Goal: Task Accomplishment & Management: Complete application form

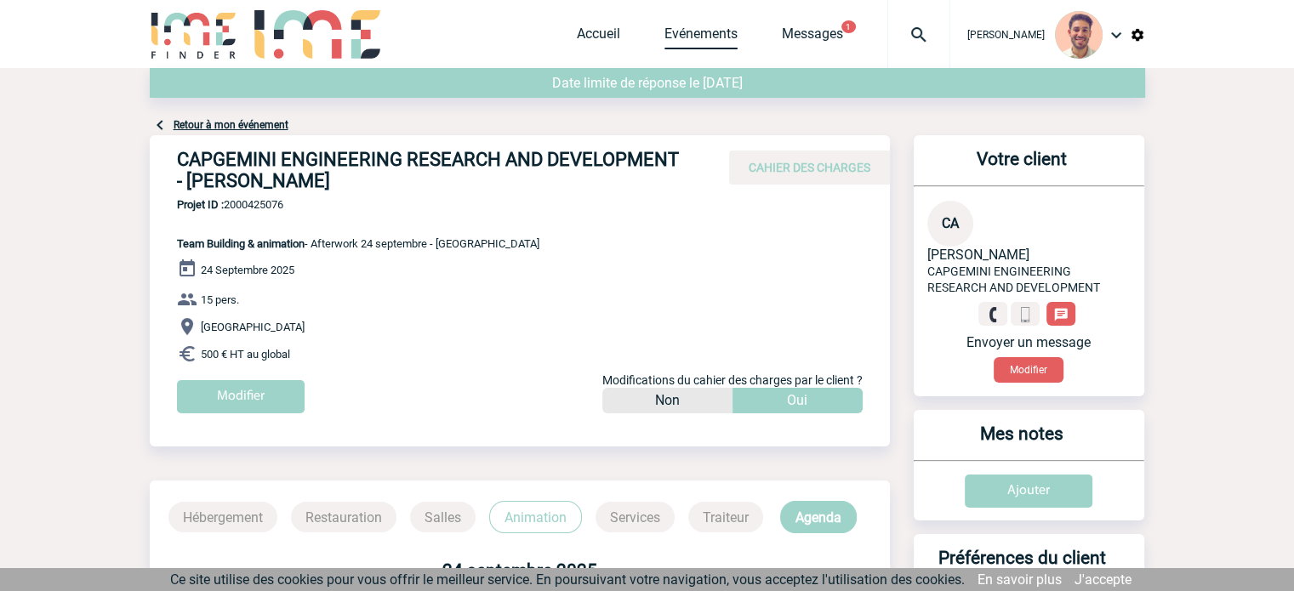
click at [701, 38] on link "Evénements" at bounding box center [700, 38] width 73 height 24
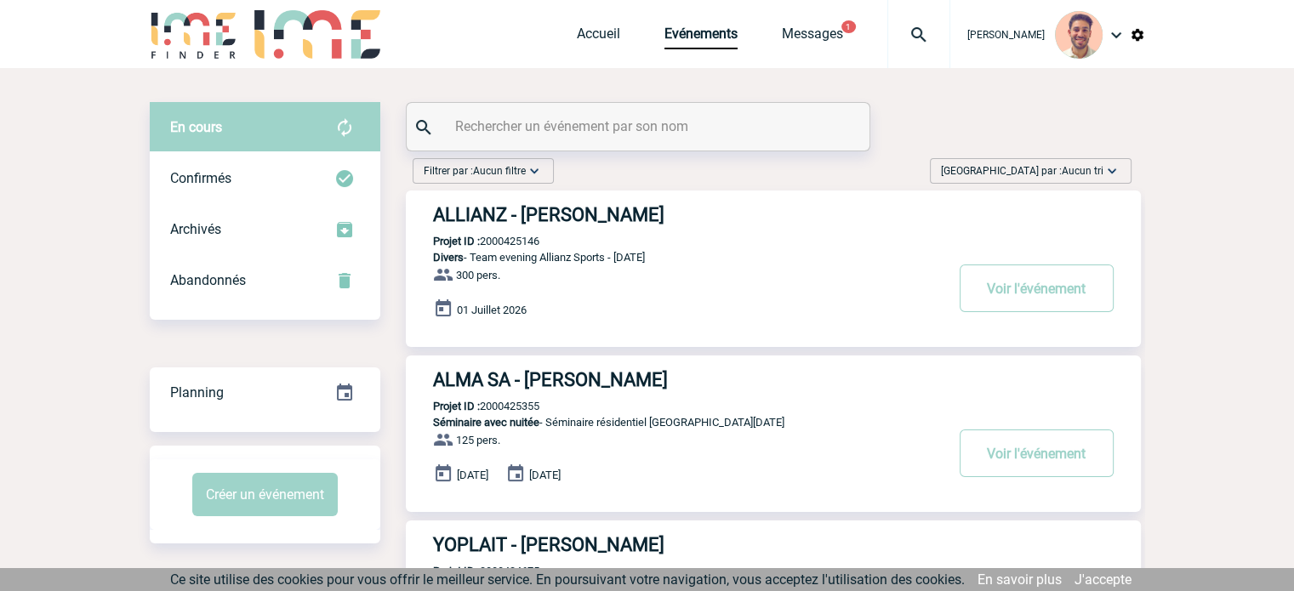
click at [664, 121] on input "text" at bounding box center [640, 126] width 379 height 25
paste input "2000424291"
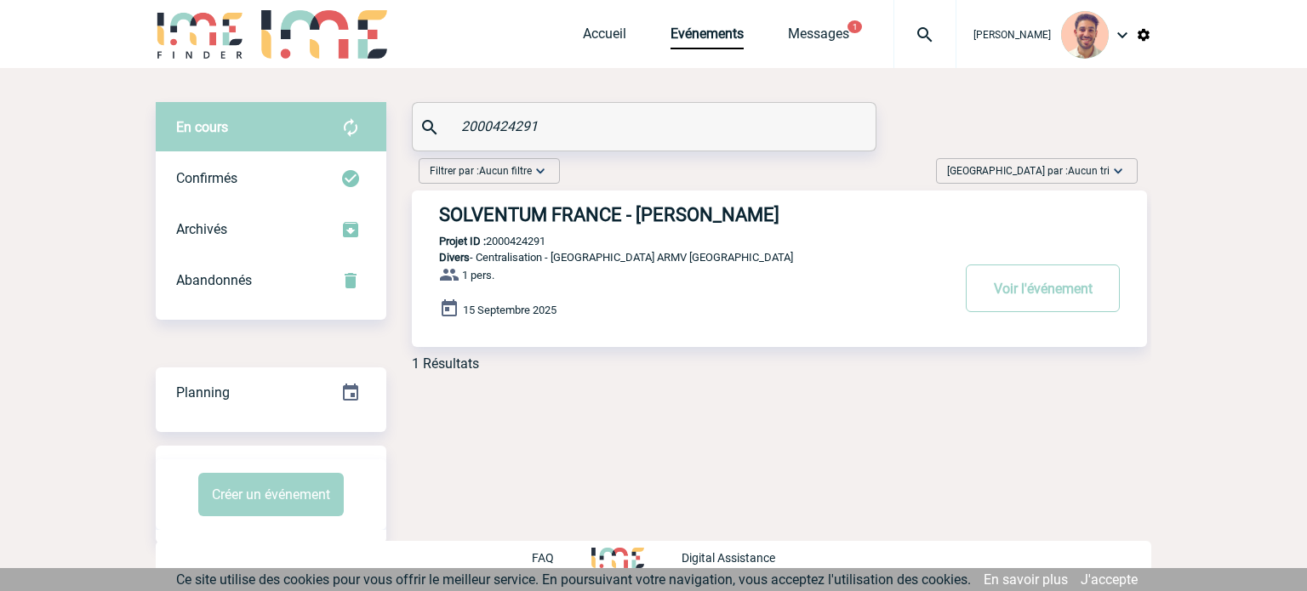
type input "2000424291"
click at [640, 229] on div "SOLVENTUM FRANCE - Adeline LE GOFF Projet ID : 2000424291 Divers - Centralisati…" at bounding box center [779, 269] width 735 height 157
click at [647, 219] on h3 "SOLVENTUM FRANCE - Adeline LE GOFF" at bounding box center [694, 214] width 510 height 21
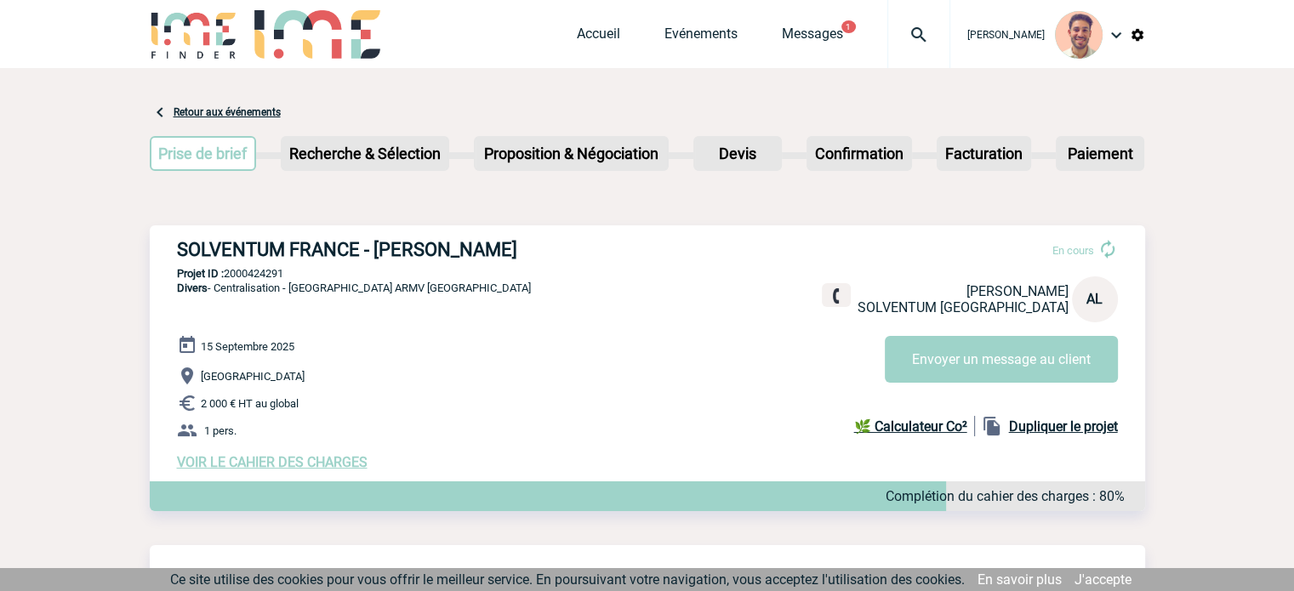
click at [338, 456] on div "15 Septembre 2025 Rouen 2 000 € HT au global 1 pers. VOIR LE CAHIER DES CHARGES…" at bounding box center [661, 402] width 968 height 135
click at [336, 465] on span "VOIR LE CAHIER DES CHARGES" at bounding box center [272, 462] width 191 height 16
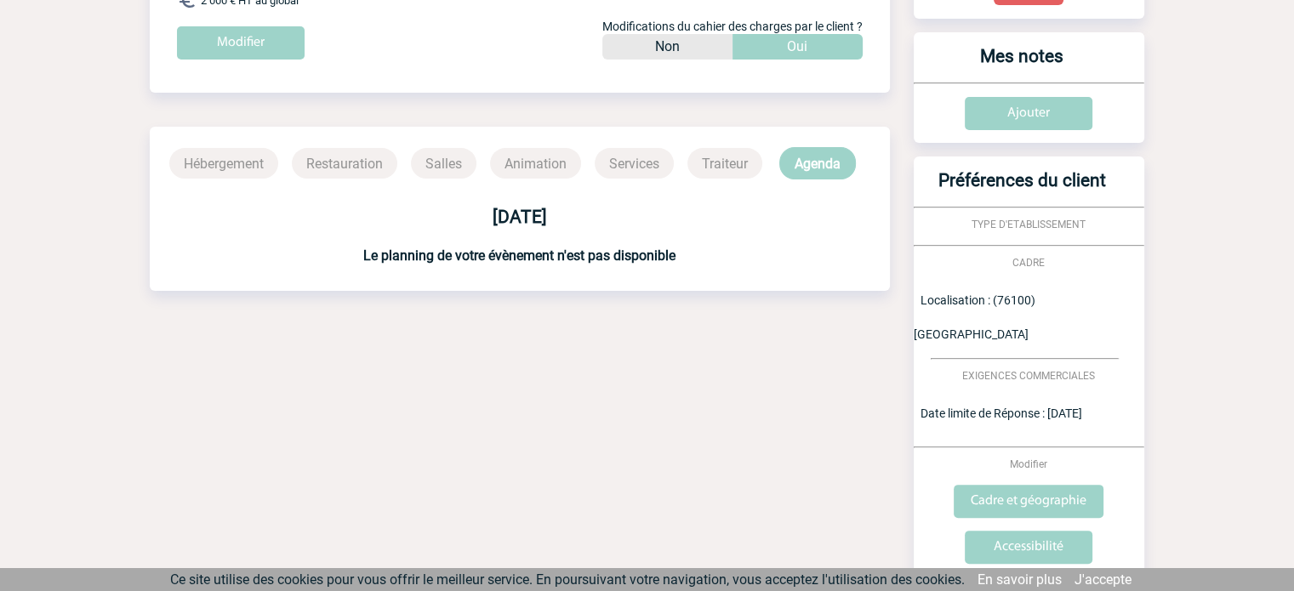
scroll to position [644, 0]
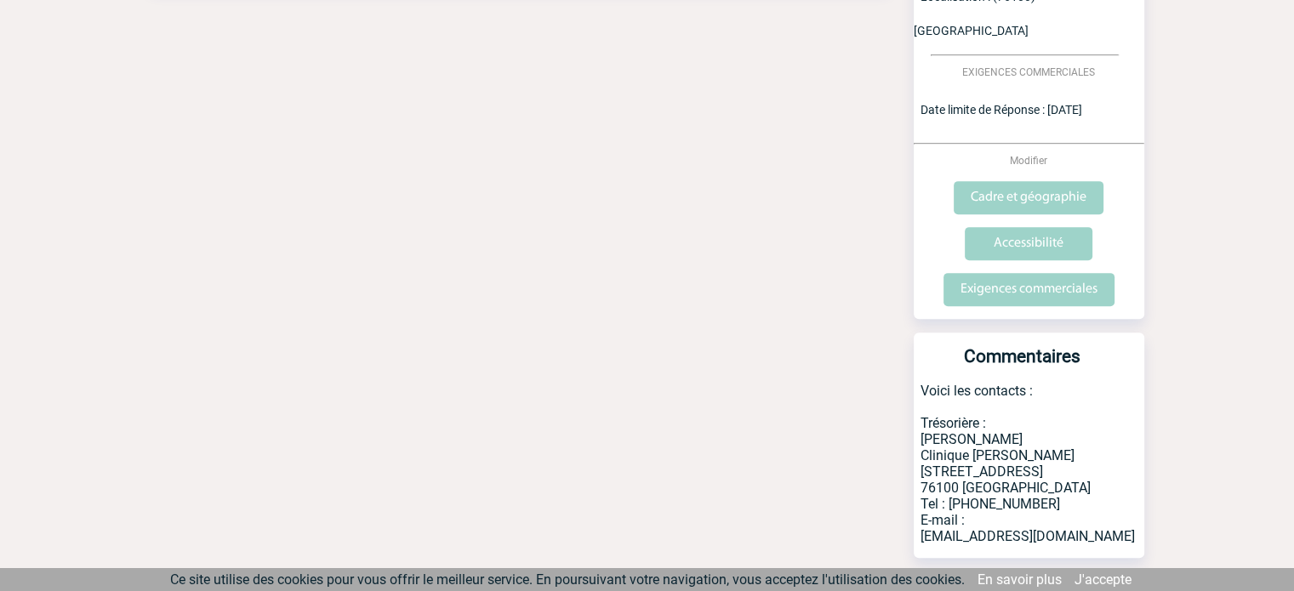
click at [952, 442] on p "Voici les contacts : Trésorière : [PERSON_NAME] Clinique [PERSON_NAME] [STREET_…" at bounding box center [1029, 470] width 231 height 175
click at [1054, 449] on p "Voici les contacts : Trésorière : [PERSON_NAME] Clinique [PERSON_NAME] [STREET_…" at bounding box center [1029, 470] width 231 height 175
drag, startPoint x: 1041, startPoint y: 442, endPoint x: 946, endPoint y: 442, distance: 95.3
click at [946, 442] on p "Voici les contacts : Trésorière : [PERSON_NAME] Clinique [PERSON_NAME] [STREET_…" at bounding box center [1029, 470] width 231 height 175
copy p "02 32 81 15 10"
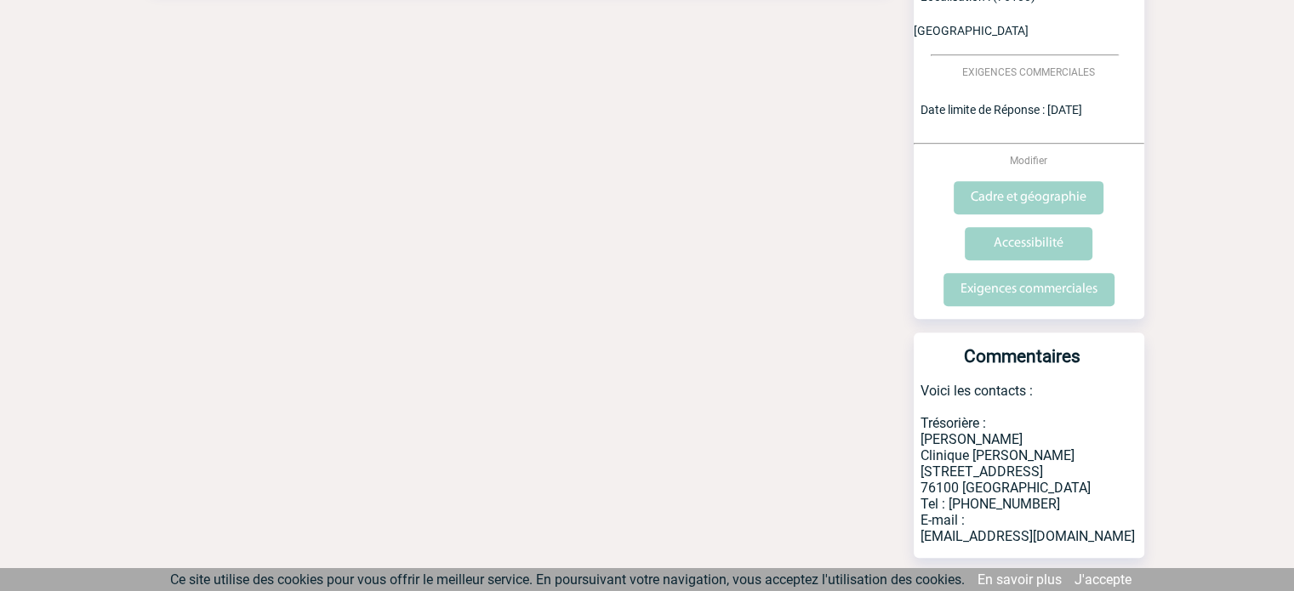
click at [1058, 422] on p "Voici les contacts : Trésorière : [PERSON_NAME] Clinique [PERSON_NAME] [STREET_…" at bounding box center [1029, 470] width 231 height 175
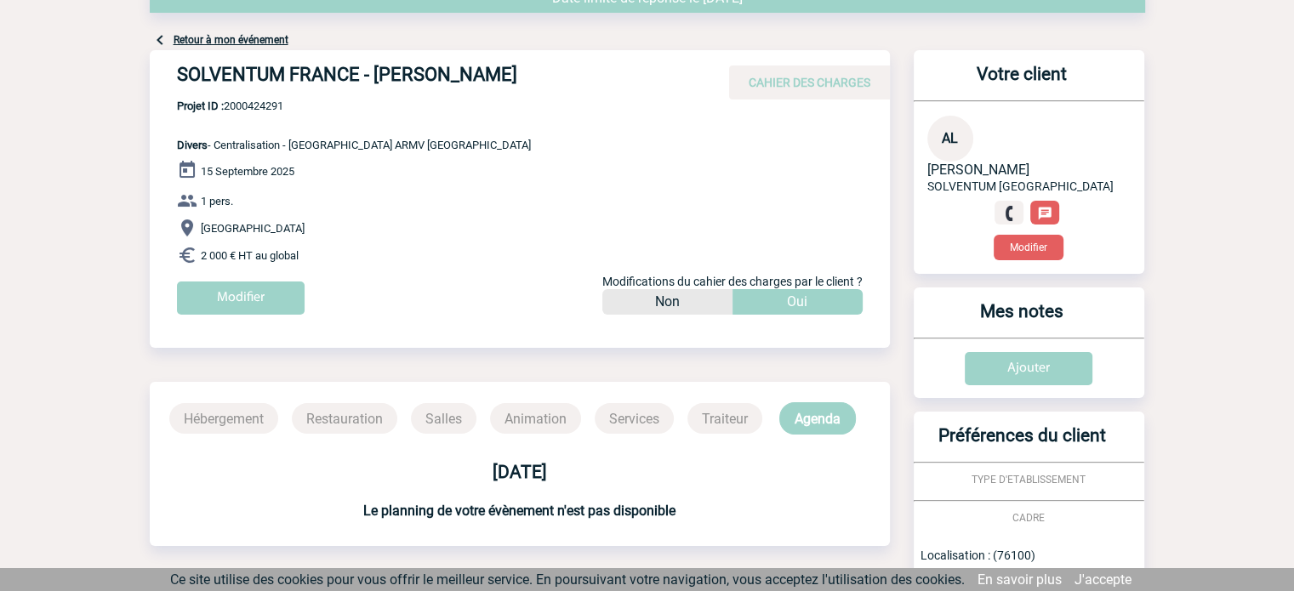
scroll to position [0, 0]
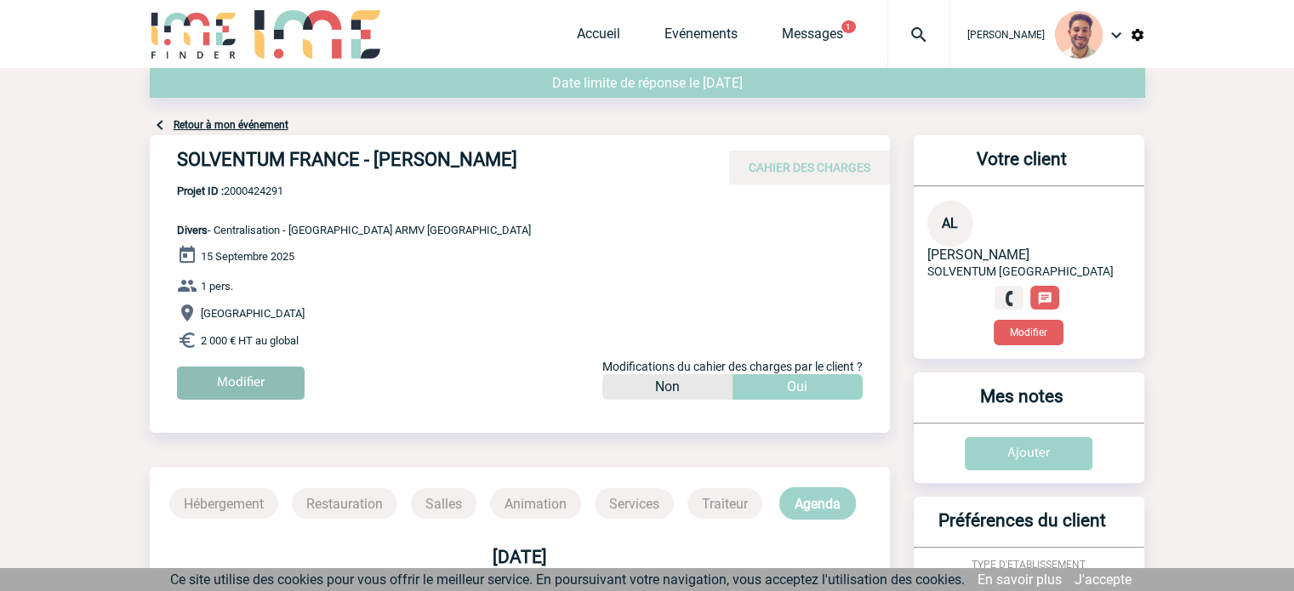
click at [225, 387] on input "Modifier" at bounding box center [241, 383] width 128 height 33
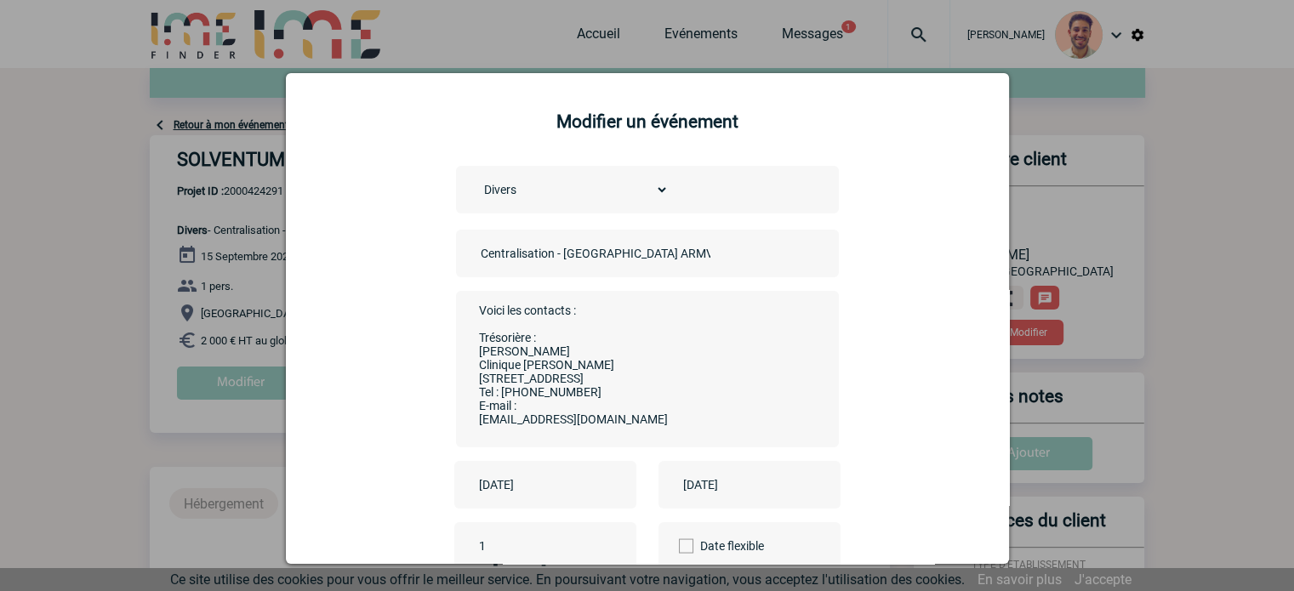
scroll to position [14, 0]
click at [495, 496] on input "[DATE]" at bounding box center [533, 485] width 117 height 22
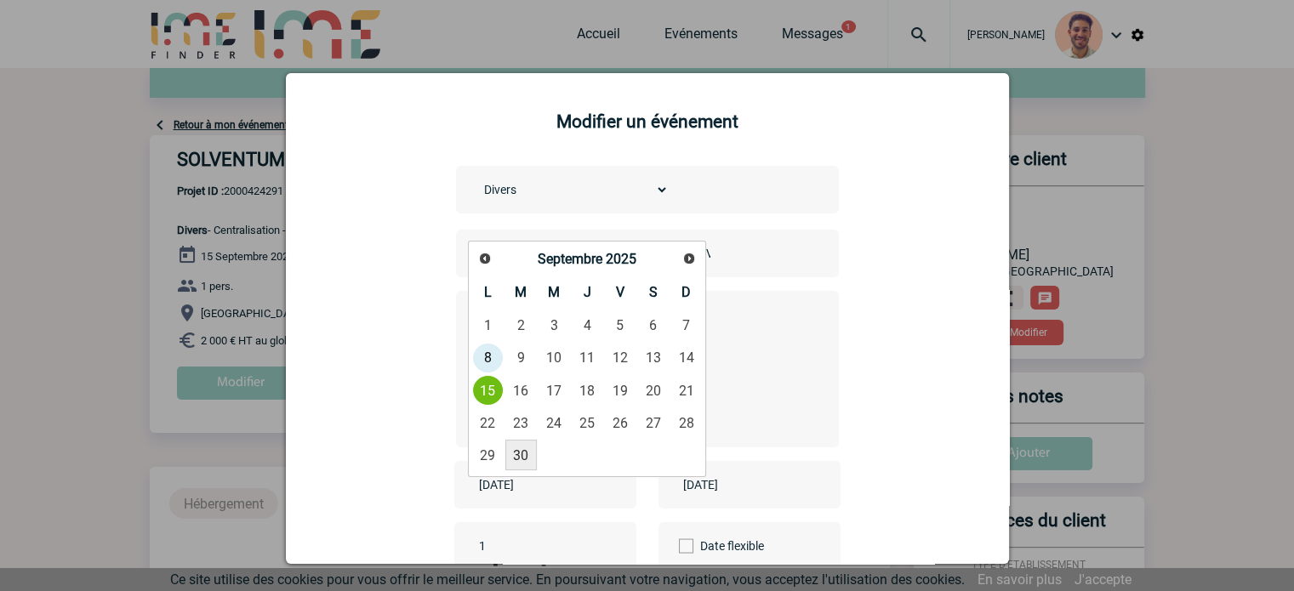
click at [516, 455] on link "30" at bounding box center [520, 455] width 31 height 31
type input "[DATE]"
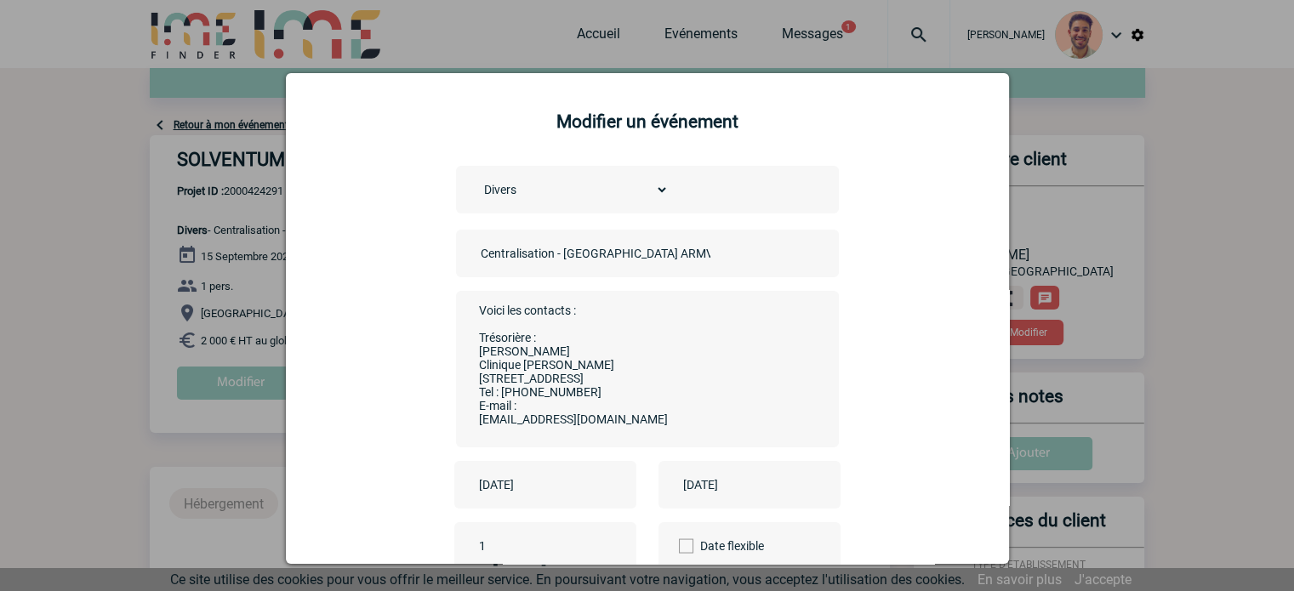
click at [681, 478] on input "[DATE]" at bounding box center [737, 485] width 117 height 22
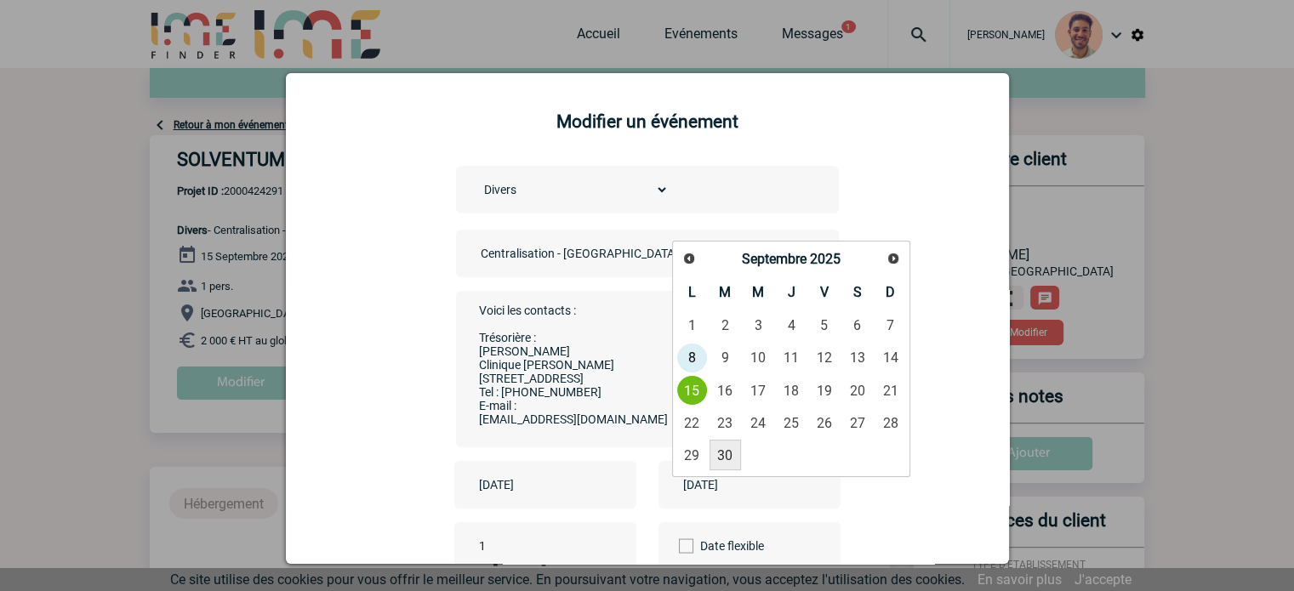
click at [724, 459] on link "30" at bounding box center [725, 455] width 31 height 31
type input "[DATE]"
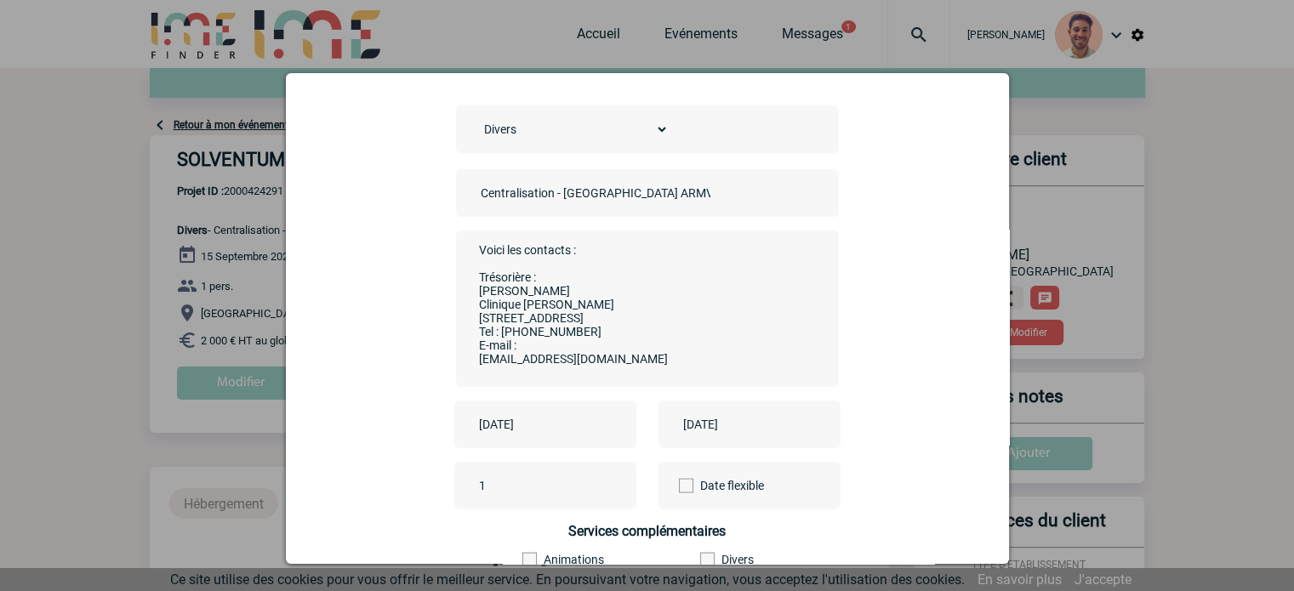
scroll to position [170, 0]
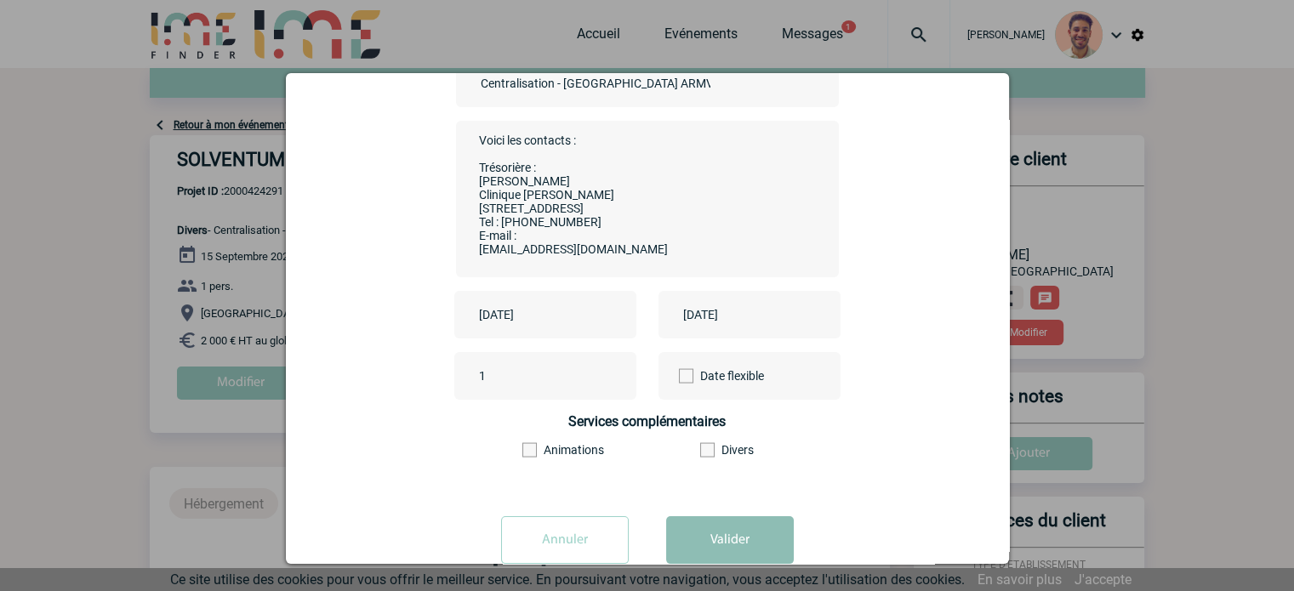
click at [757, 542] on button "Valider" at bounding box center [730, 540] width 128 height 48
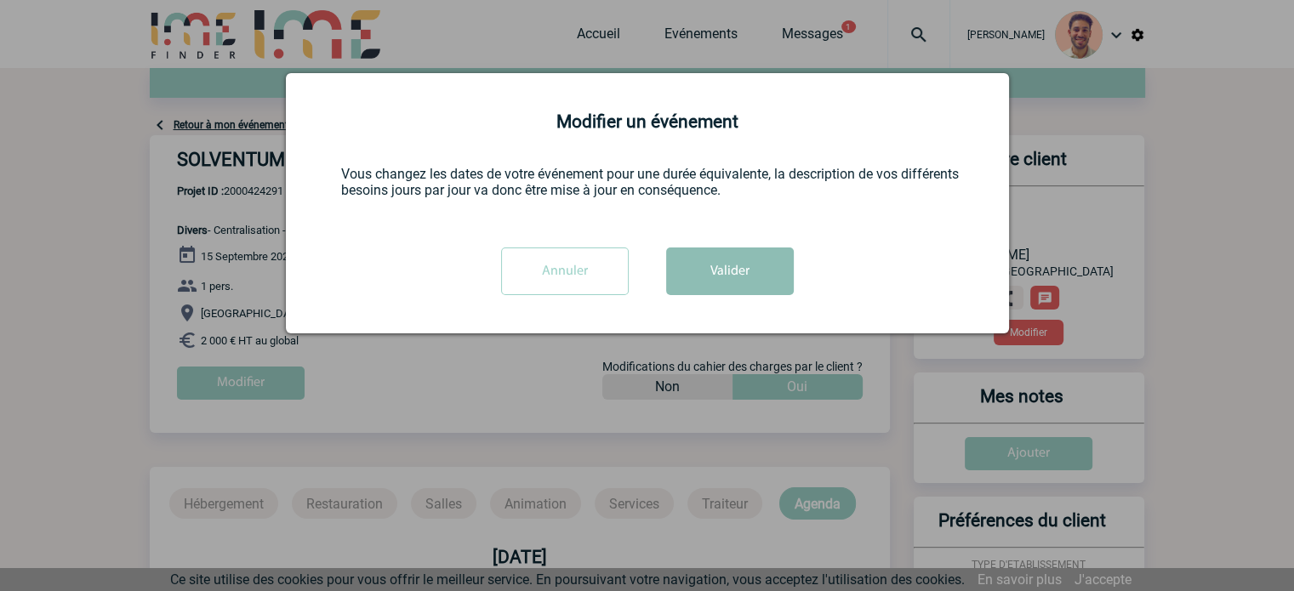
click at [755, 282] on button "Valider" at bounding box center [730, 272] width 128 height 48
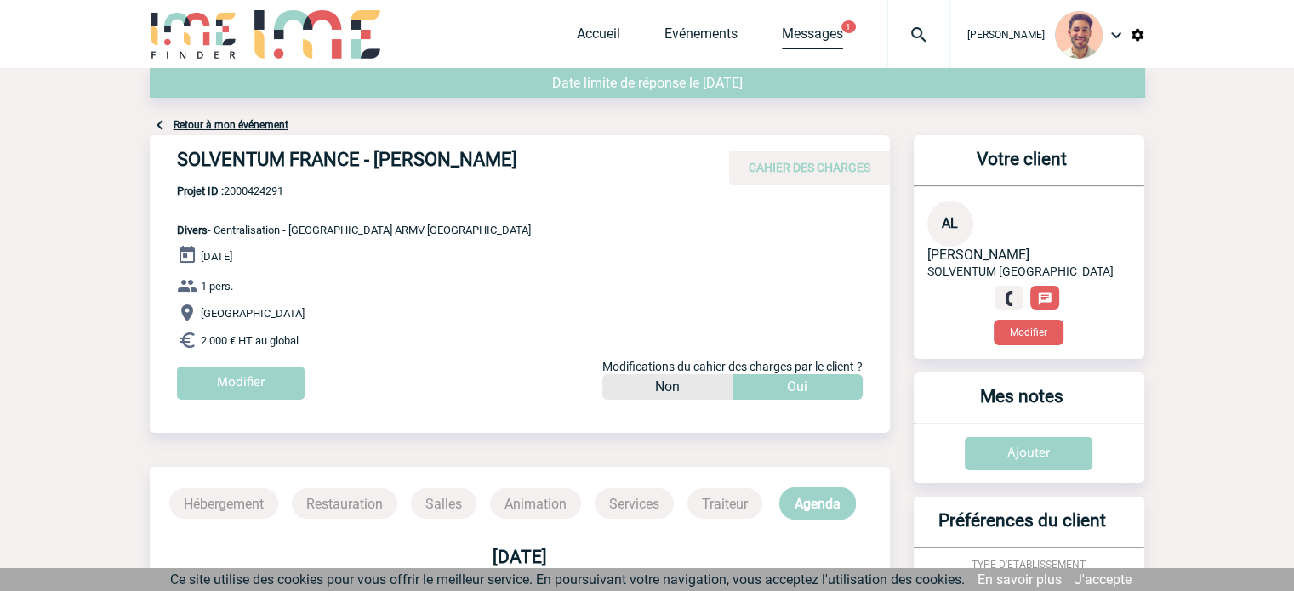
click at [834, 36] on link "Messages" at bounding box center [812, 38] width 61 height 24
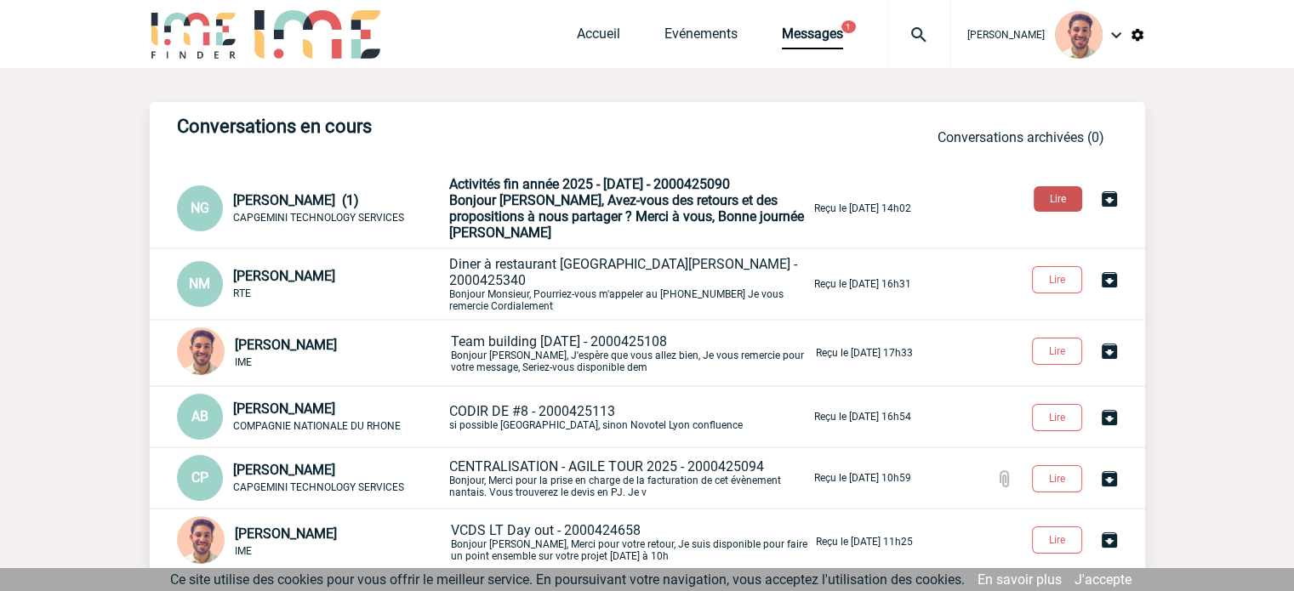
click at [1043, 193] on button "Lire" at bounding box center [1058, 199] width 48 height 26
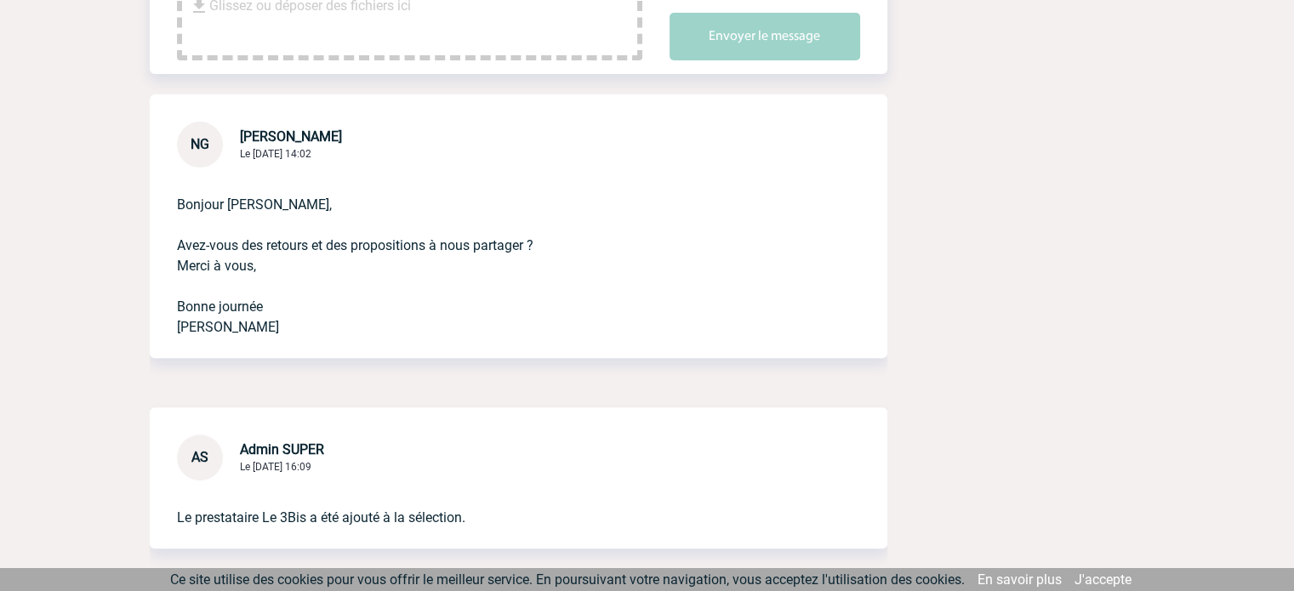
scroll to position [510, 0]
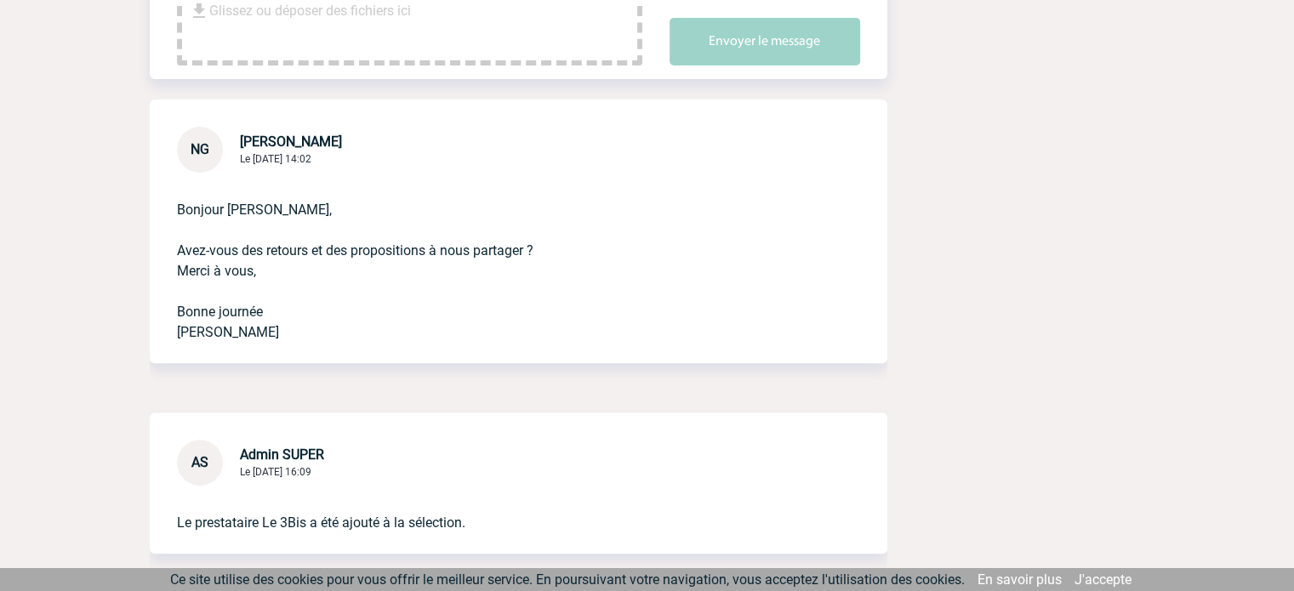
drag, startPoint x: 990, startPoint y: 305, endPoint x: 931, endPoint y: 296, distance: 60.2
click at [984, 305] on div "CAPGEMINI TECHNOLOGY SERVICES - Nathalie GOZIAS Voir l'événement Team Building …" at bounding box center [647, 298] width 995 height 1403
click at [712, 245] on p "Bonjour Yanis, Avez-vous des retours et des propositions à nous partager ? Merc…" at bounding box center [495, 258] width 636 height 170
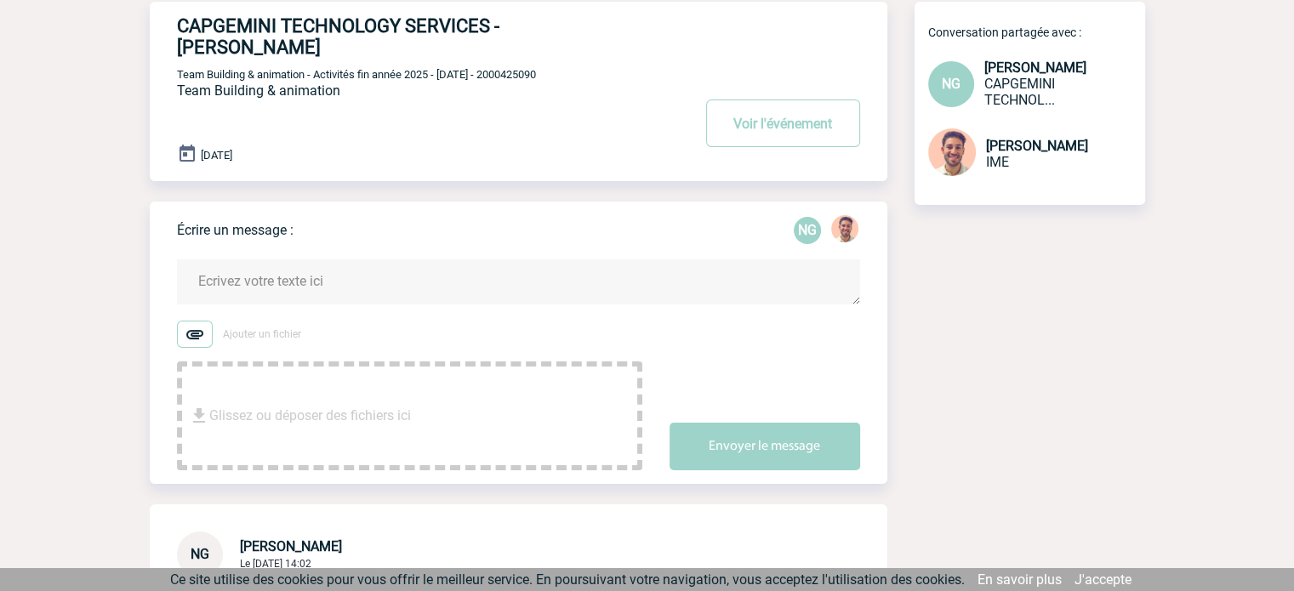
scroll to position [0, 0]
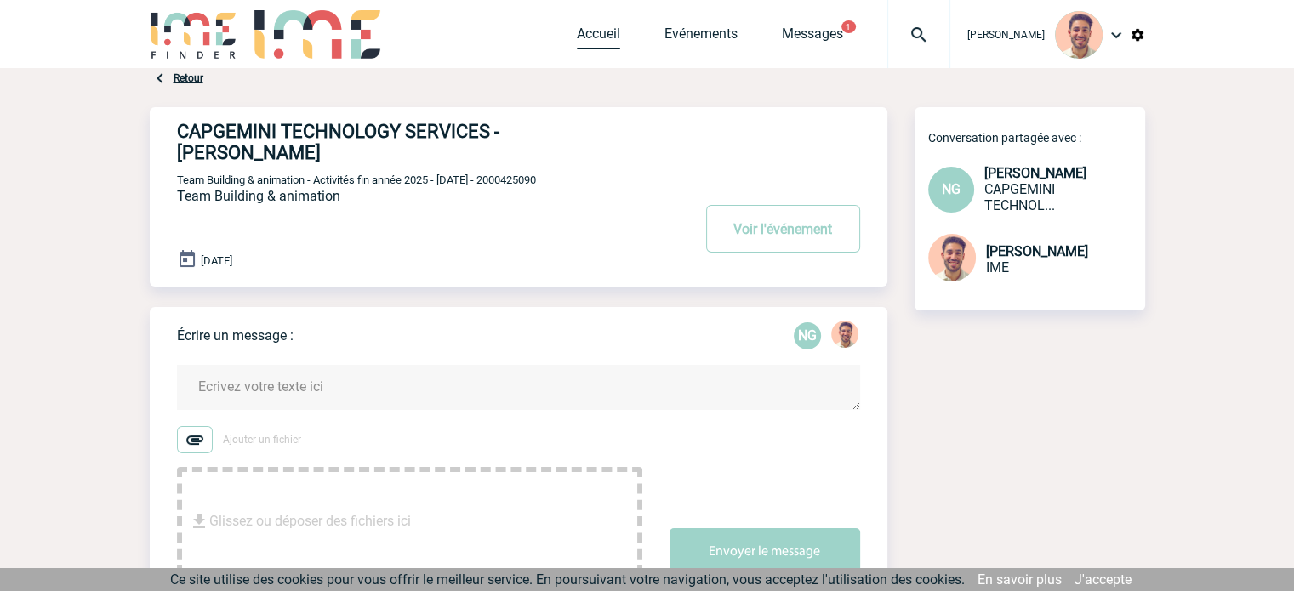
click at [603, 33] on link "Accueil" at bounding box center [598, 38] width 43 height 24
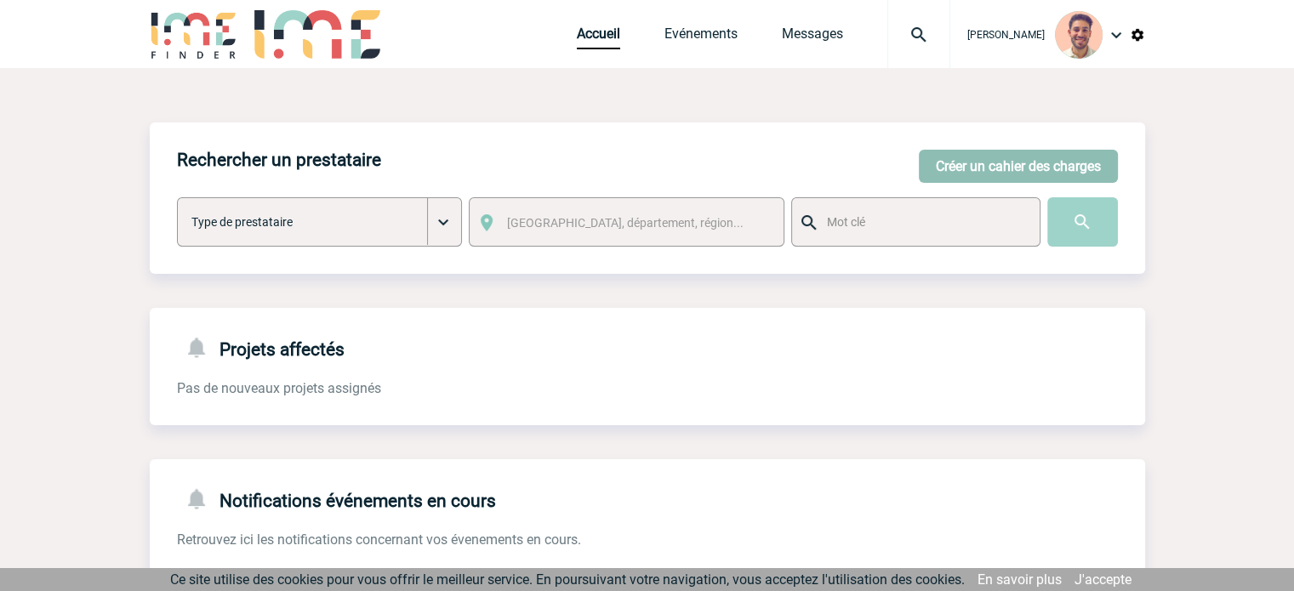
click at [1006, 178] on button "Créer un cahier des charges" at bounding box center [1018, 166] width 199 height 33
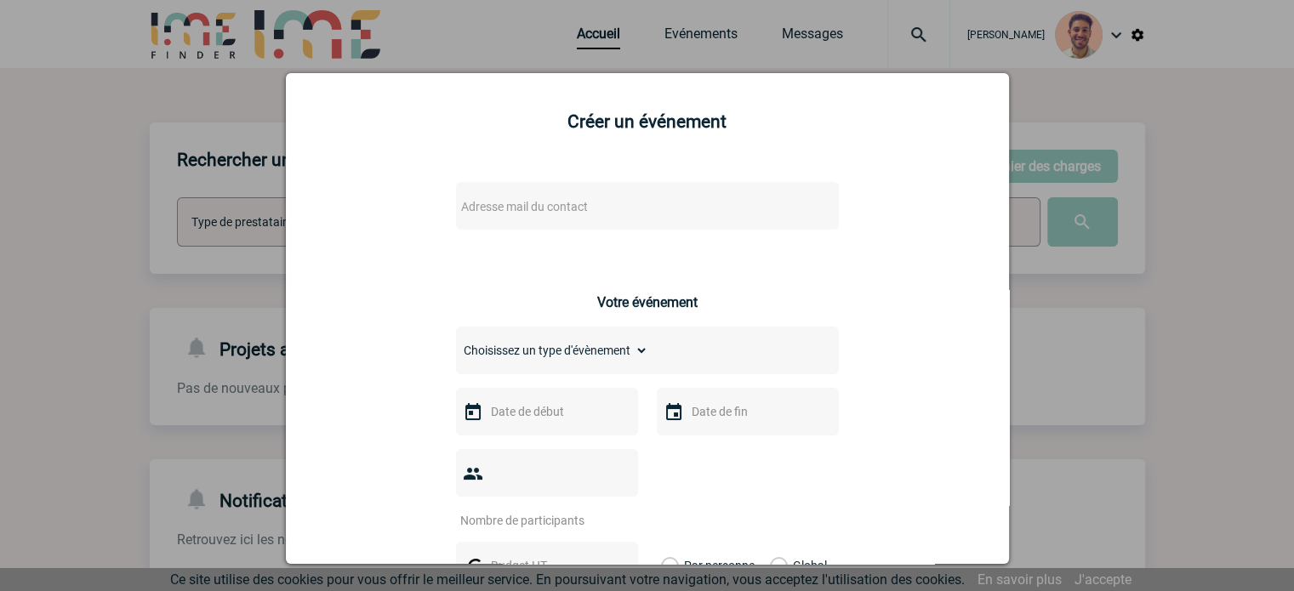
click at [550, 213] on span "Adresse mail du contact" at bounding box center [524, 207] width 127 height 14
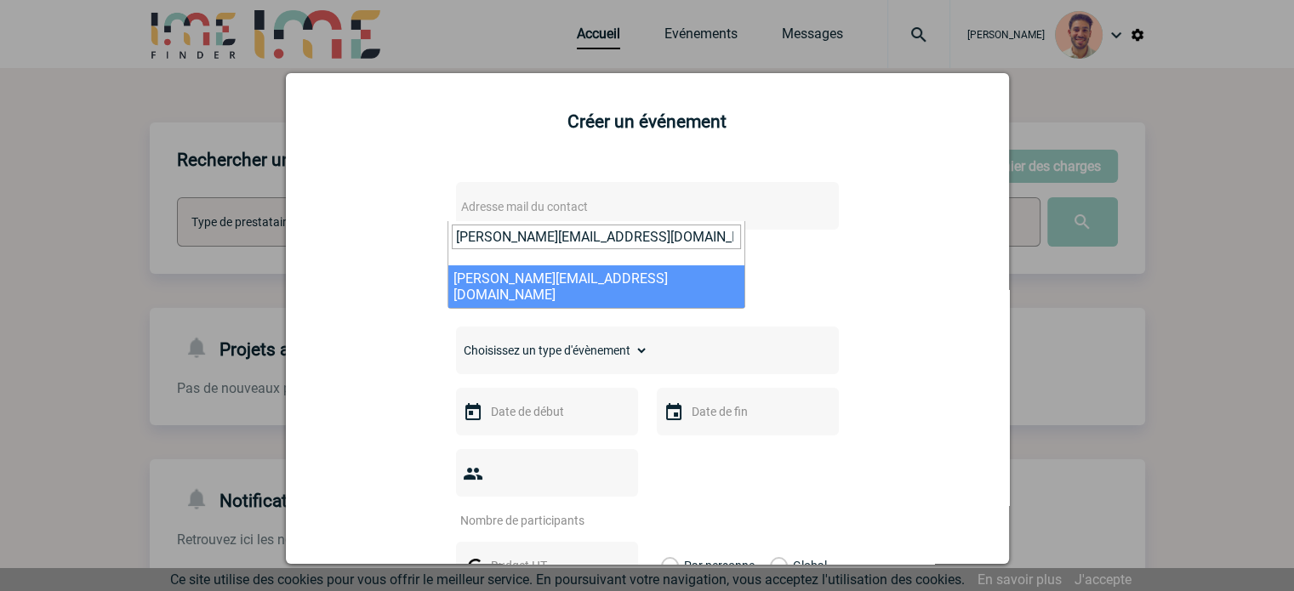
type input "anne-marie.azcuenaga@capgemini.com"
select select "104238"
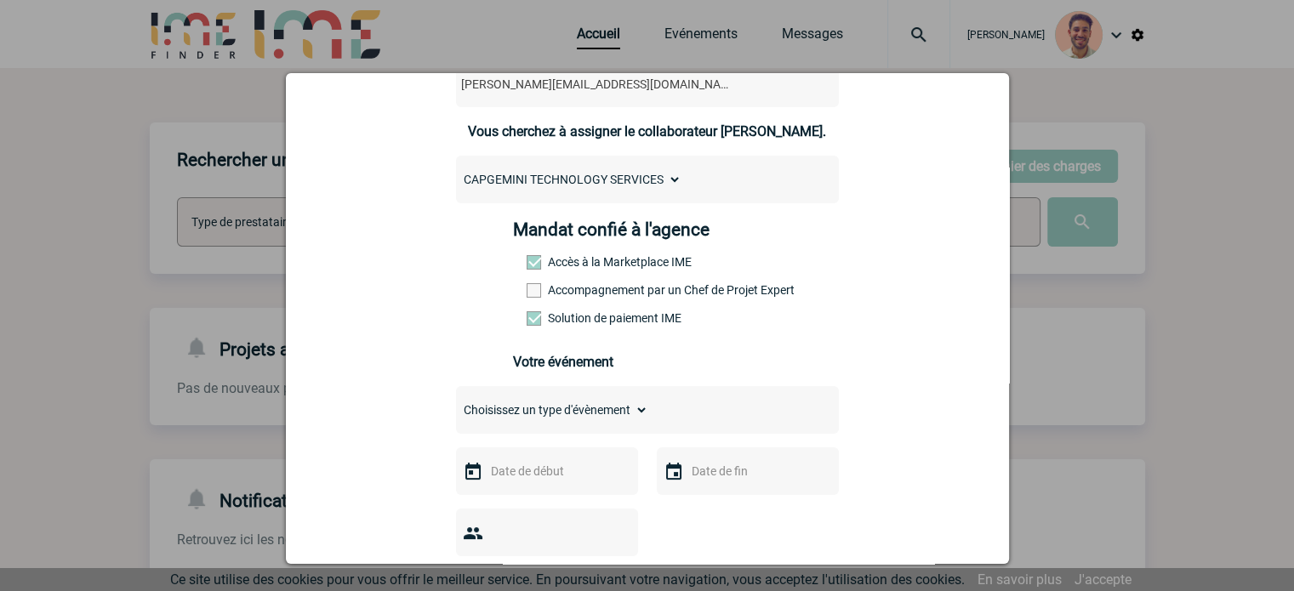
scroll to position [255, 0]
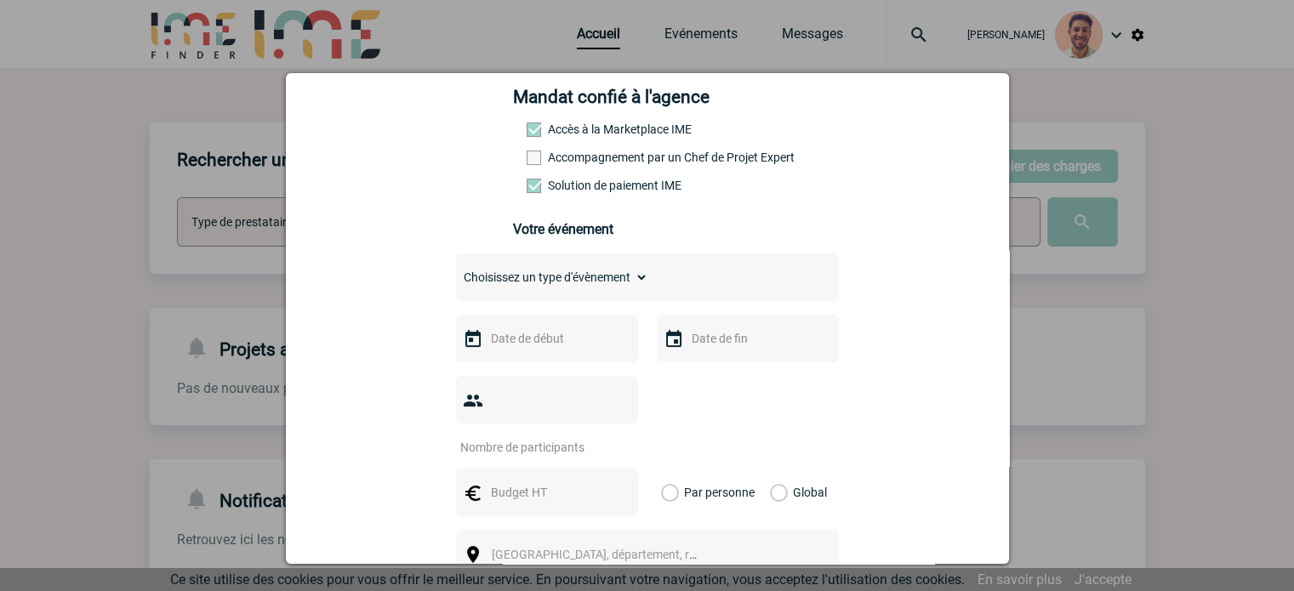
click at [569, 289] on select "Choisissez un type d'évènement Séminaire avec nuitée Séminaire sans nuitée Repa…" at bounding box center [552, 277] width 192 height 24
select select "3"
click at [456, 271] on select "Choisissez un type d'évènement Séminaire avec nuitée Séminaire sans nuitée Repa…" at bounding box center [552, 277] width 192 height 24
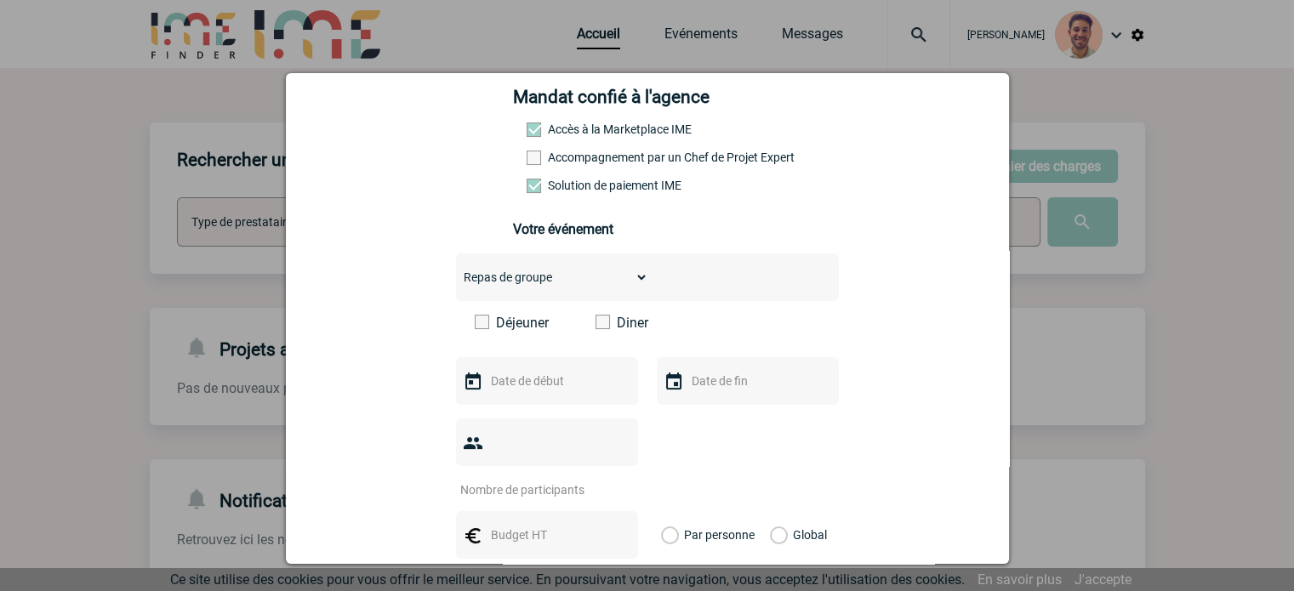
click at [598, 316] on div "Choisissez un type d'évènement Séminaire avec nuitée Séminaire sans nuitée Repa…" at bounding box center [647, 522] width 383 height 537
click at [605, 331] on label "Diner" at bounding box center [645, 323] width 98 height 16
click at [0, 0] on input "Diner" at bounding box center [0, 0] width 0 height 0
click at [547, 389] on input "text" at bounding box center [545, 381] width 117 height 22
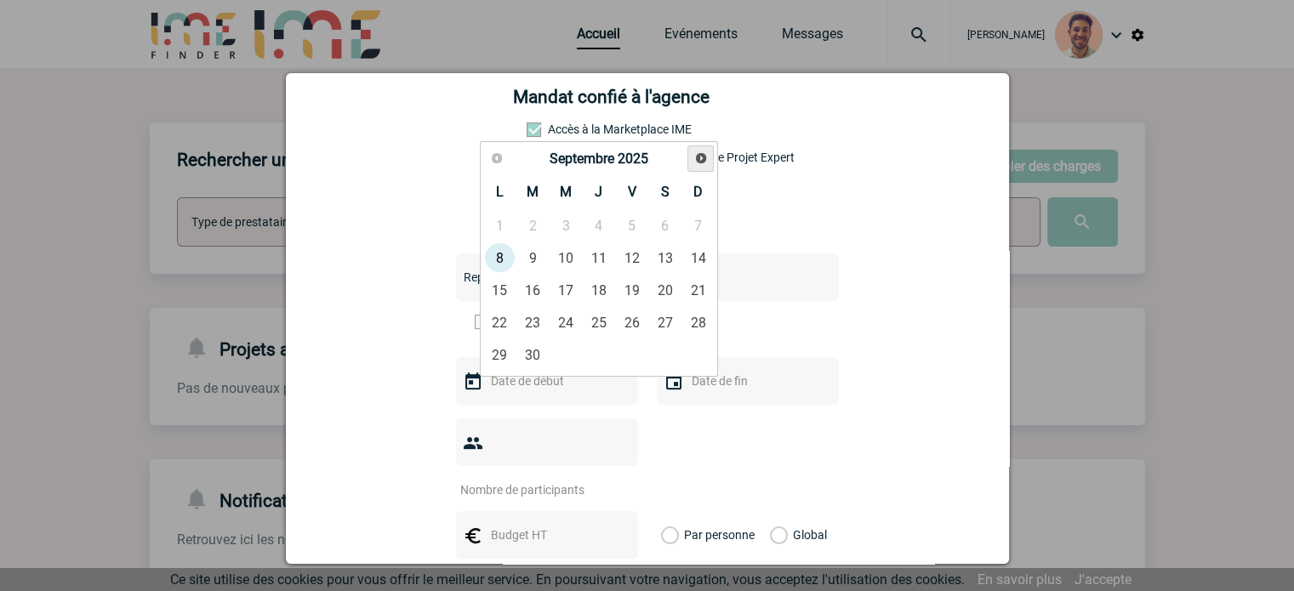
click at [694, 156] on span "Suivant" at bounding box center [701, 158] width 14 height 14
click at [602, 251] on link "9" at bounding box center [598, 257] width 31 height 31
type input "09-10-2025"
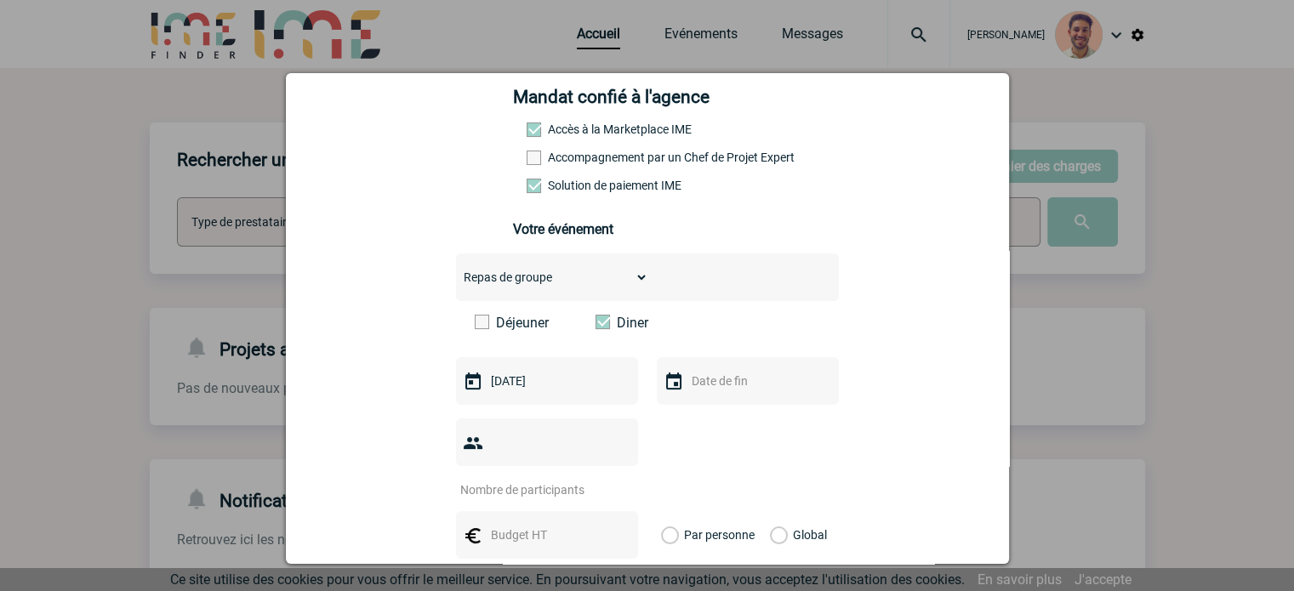
click at [674, 402] on div at bounding box center [748, 381] width 182 height 48
click at [687, 392] on input "text" at bounding box center [745, 381] width 117 height 22
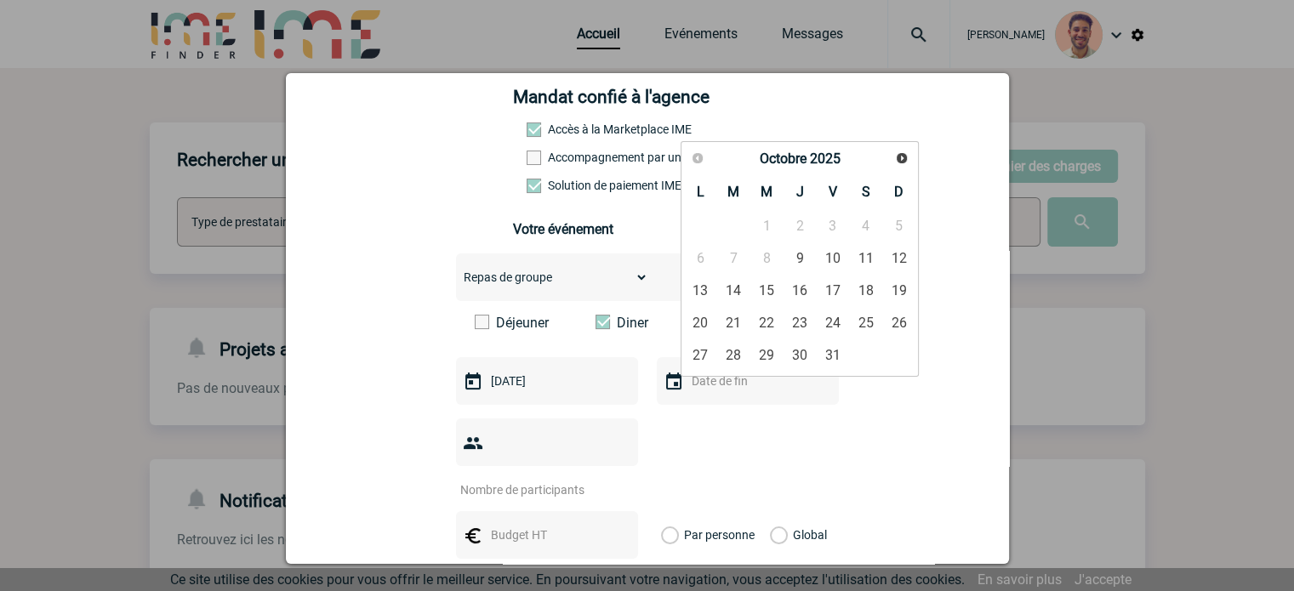
click at [674, 455] on div at bounding box center [647, 458] width 383 height 79
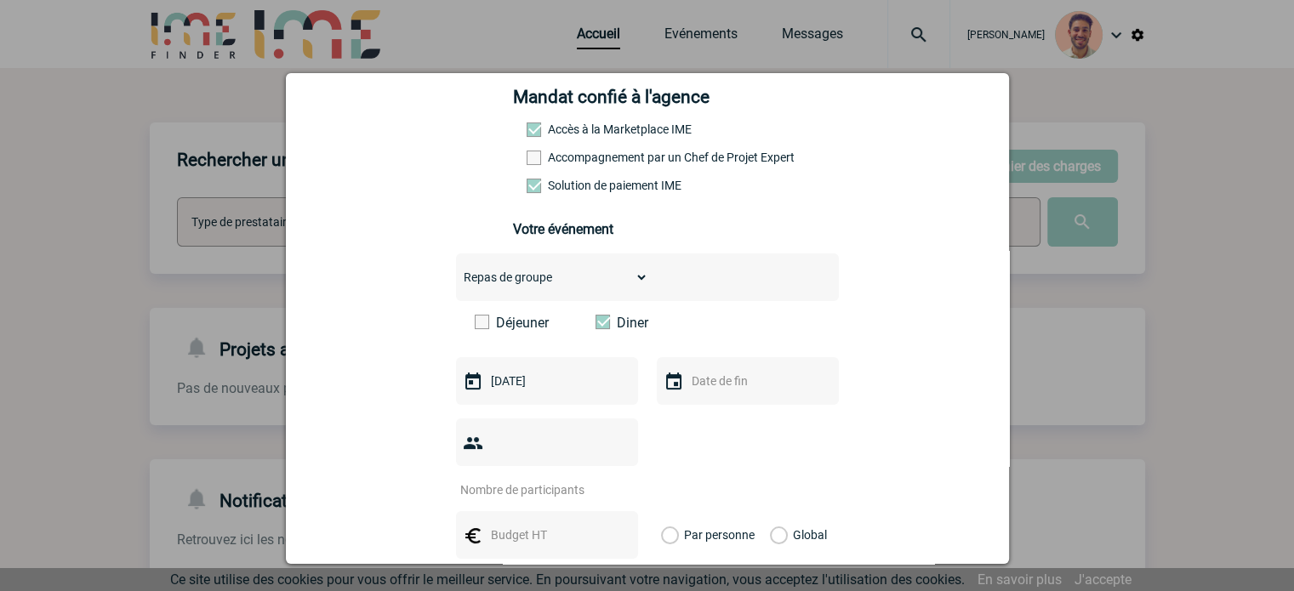
click at [570, 479] on input "number" at bounding box center [536, 490] width 160 height 22
type input "50"
click at [546, 524] on input "text" at bounding box center [545, 535] width 117 height 22
type input "é"
type input "2250"
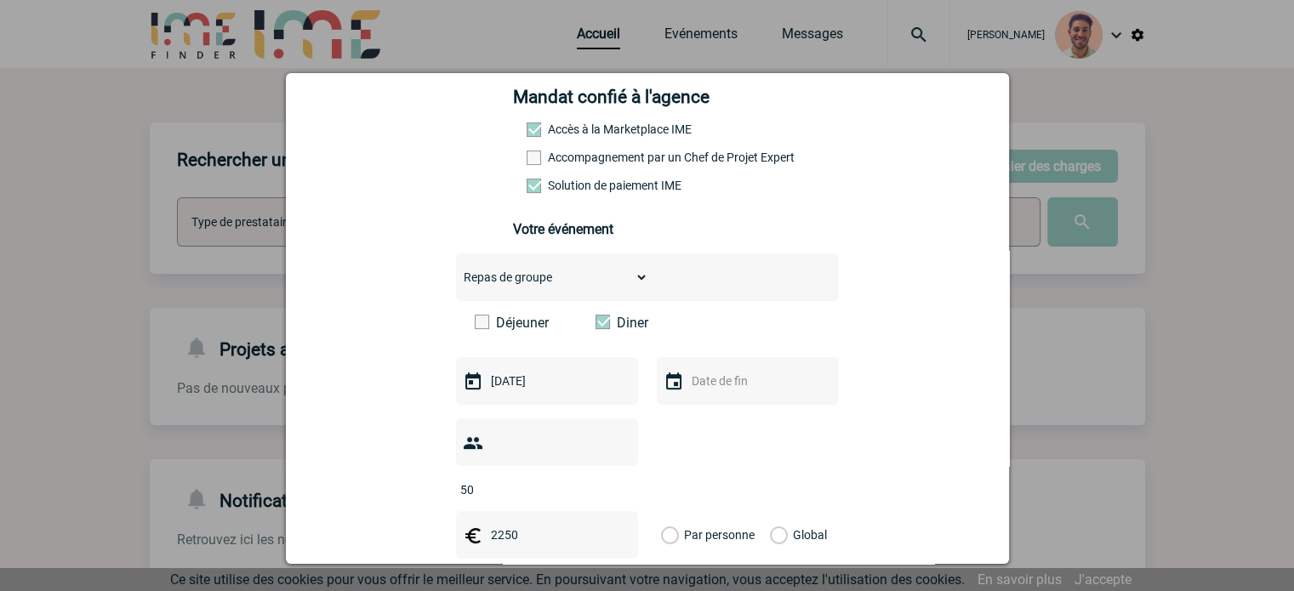
drag, startPoint x: 771, startPoint y: 514, endPoint x: 854, endPoint y: 516, distance: 83.4
click at [773, 513] on label "Global" at bounding box center [775, 535] width 11 height 48
click at [0, 0] on input "Global" at bounding box center [0, 0] width 0 height 0
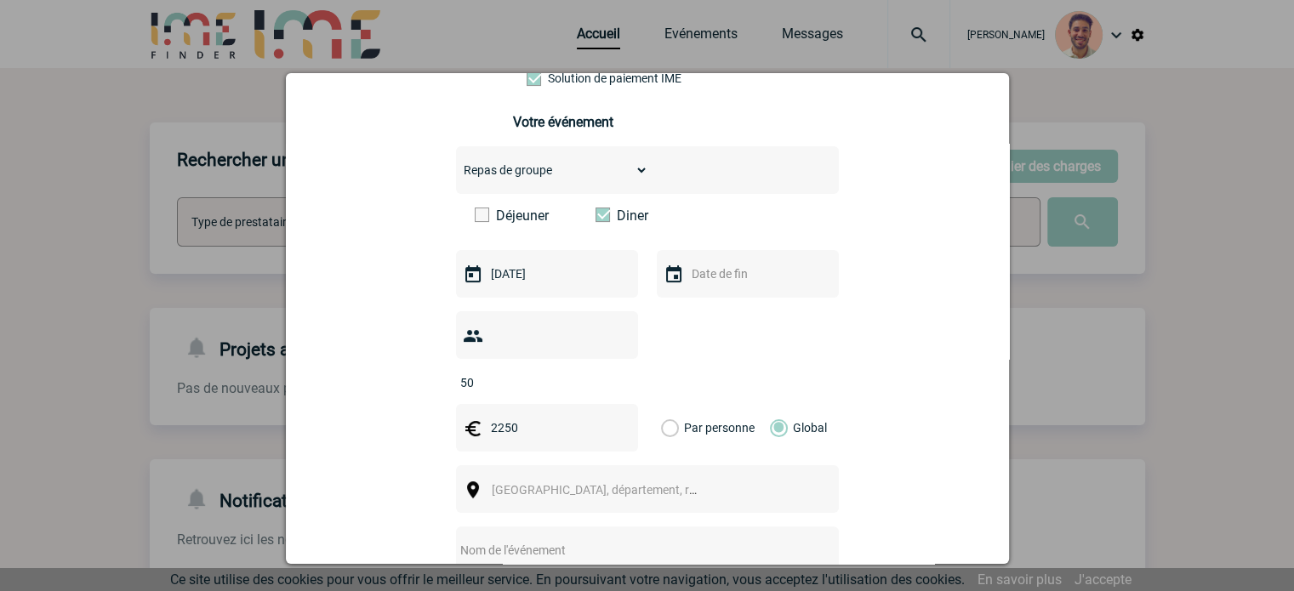
scroll to position [510, 0]
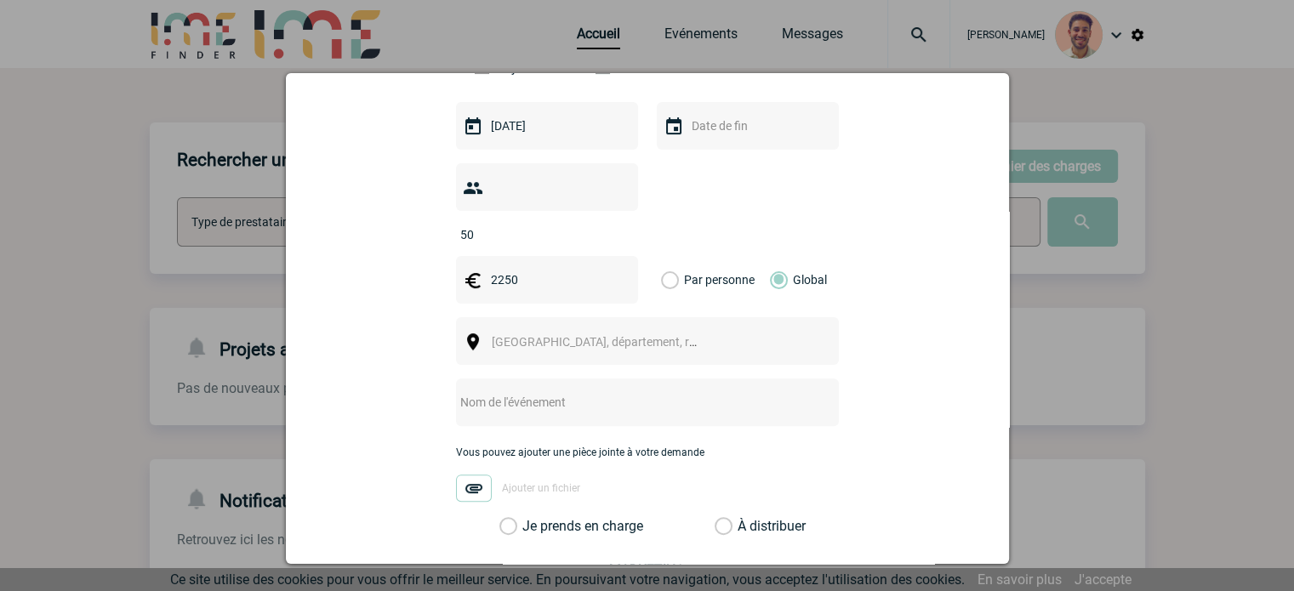
click at [584, 330] on span "Ville, département, région..." at bounding box center [602, 342] width 234 height 24
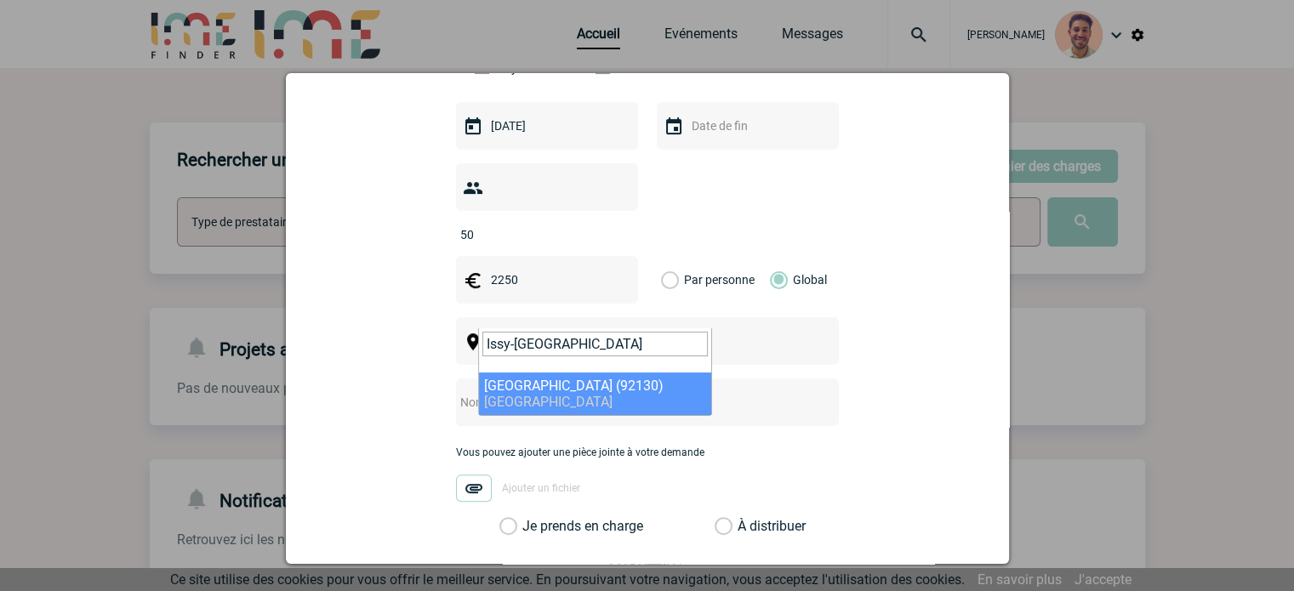
type input "Issy-[GEOGRAPHIC_DATA]"
select select "43"
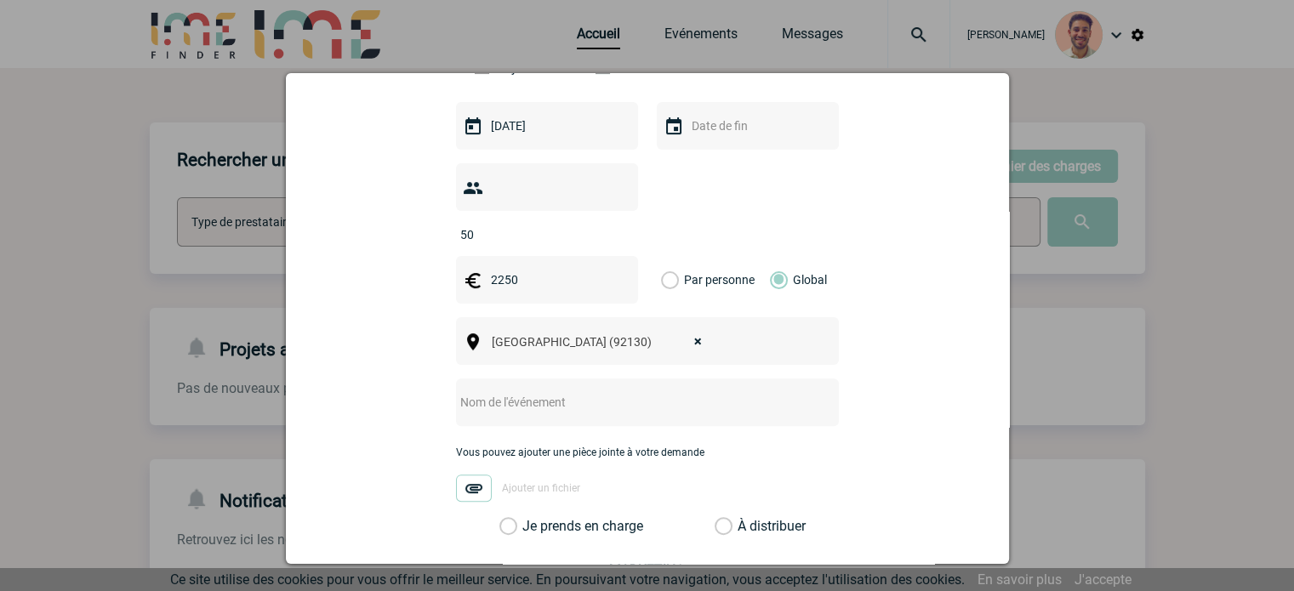
click at [530, 391] on input "text" at bounding box center [625, 402] width 338 height 22
type input "c"
type input "Cocktail dînatoire 9 octobre"
click at [528, 518] on label "Je prends en charge" at bounding box center [513, 526] width 29 height 17
click at [0, 0] on input "Je prends en charge" at bounding box center [0, 0] width 0 height 0
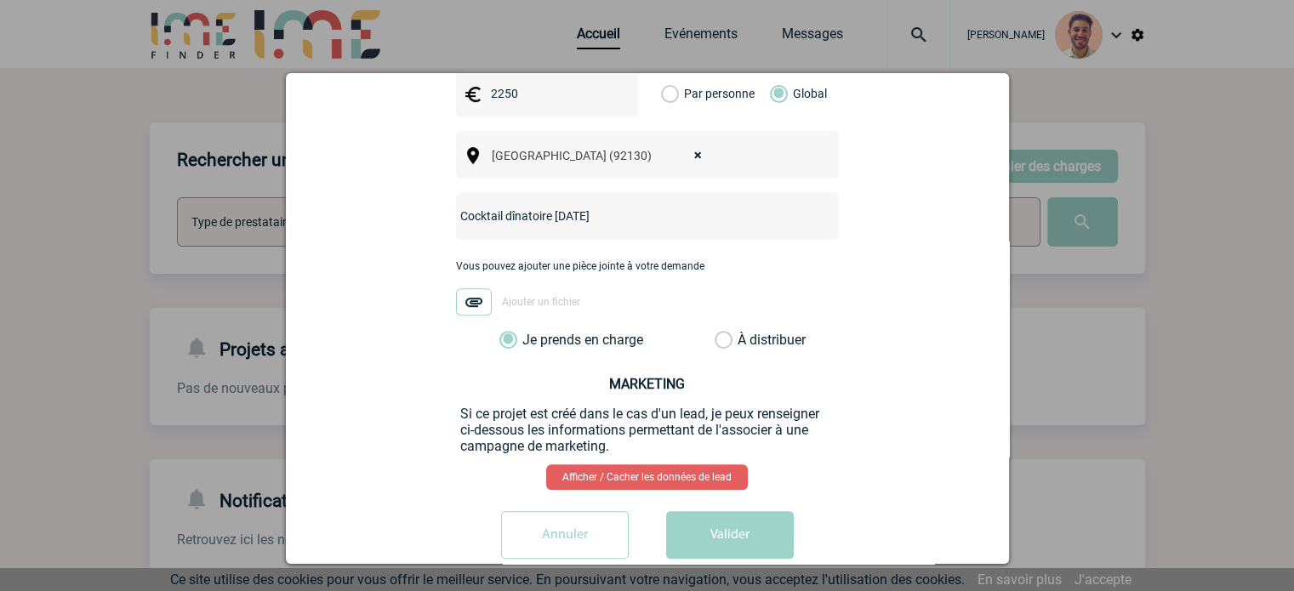
scroll to position [704, 0]
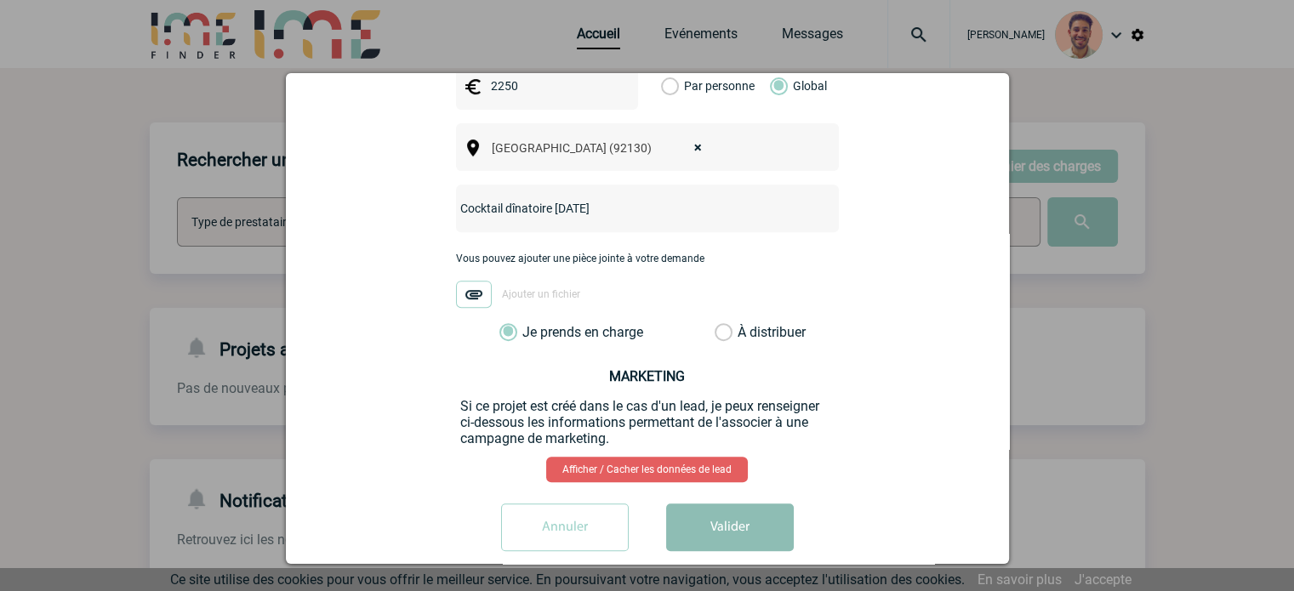
click at [736, 516] on button "Valider" at bounding box center [730, 528] width 128 height 48
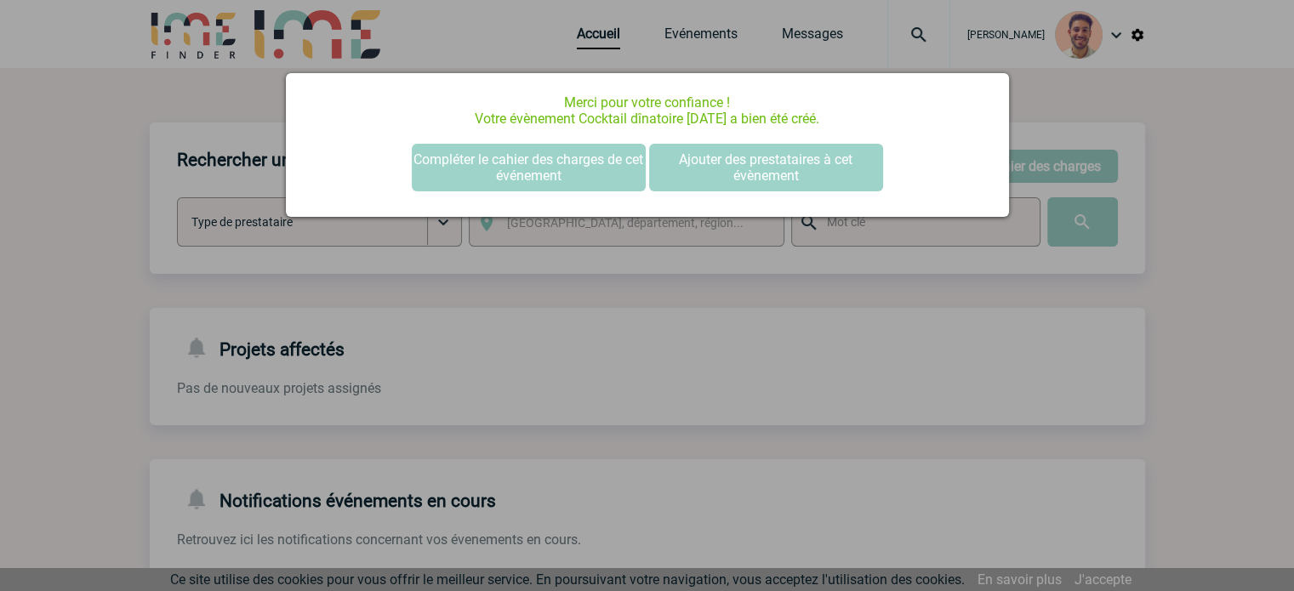
scroll to position [0, 0]
click at [693, 418] on div at bounding box center [647, 295] width 1294 height 591
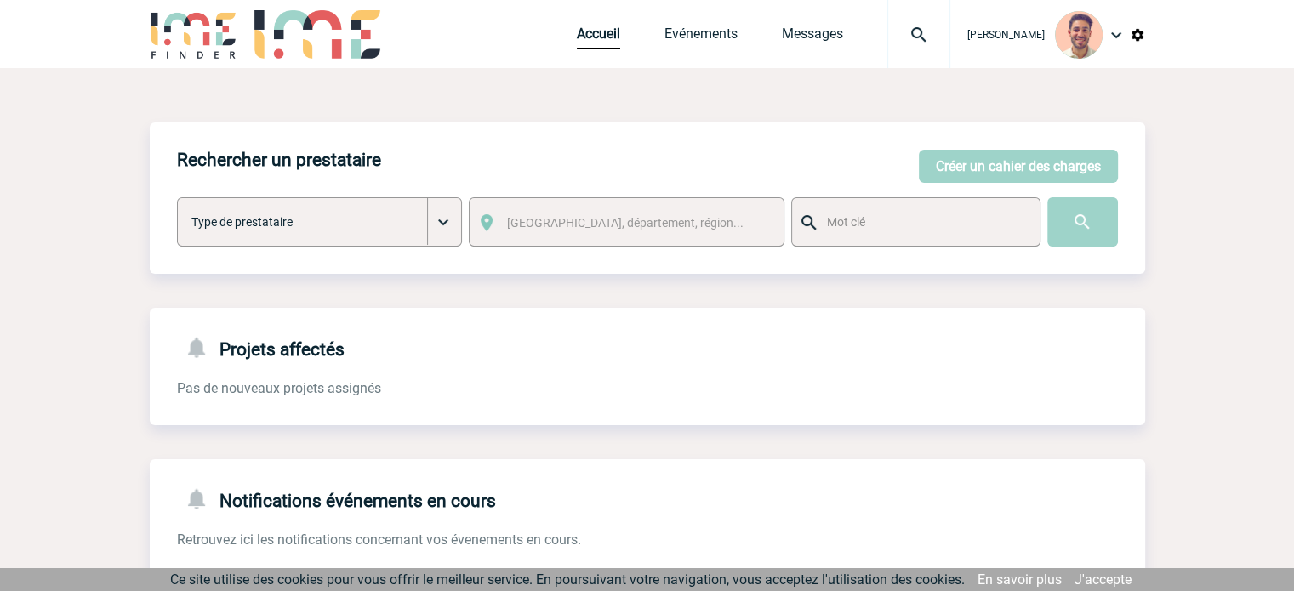
click at [697, 22] on div "Accueil Evénements Messages Projet, client Projet, client" at bounding box center [763, 34] width 373 height 68
click at [695, 27] on link "Evénements" at bounding box center [700, 38] width 73 height 24
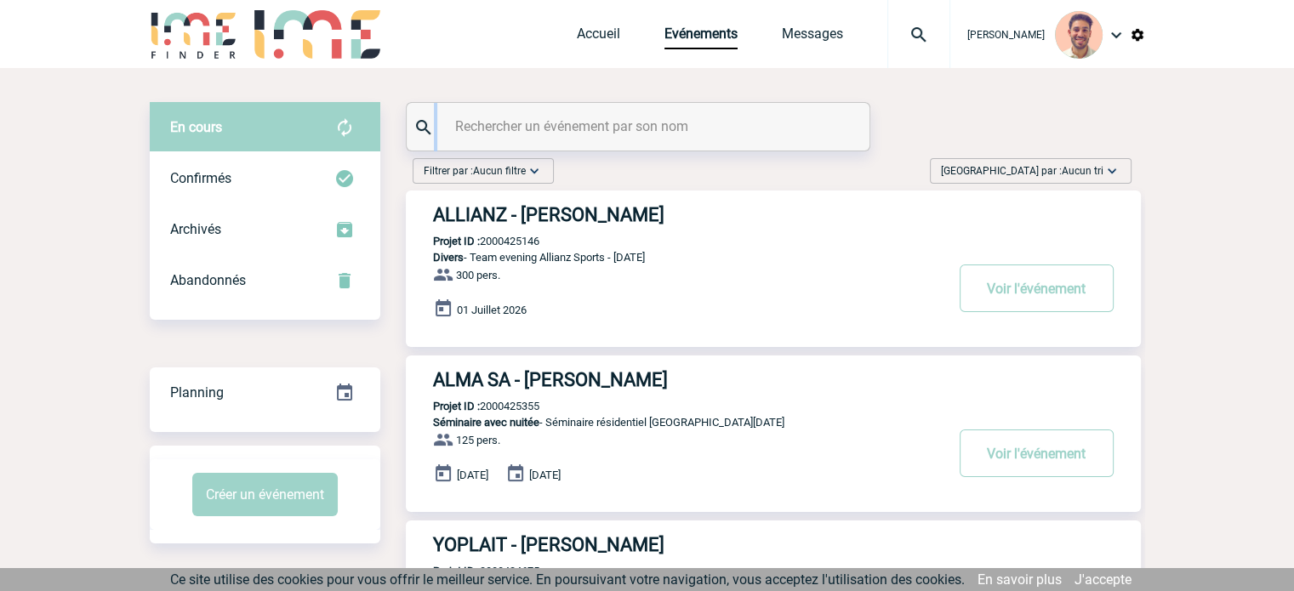
click at [641, 137] on div at bounding box center [638, 127] width 463 height 48
click at [640, 133] on input "text" at bounding box center [640, 126] width 379 height 25
paste input "2000425401"
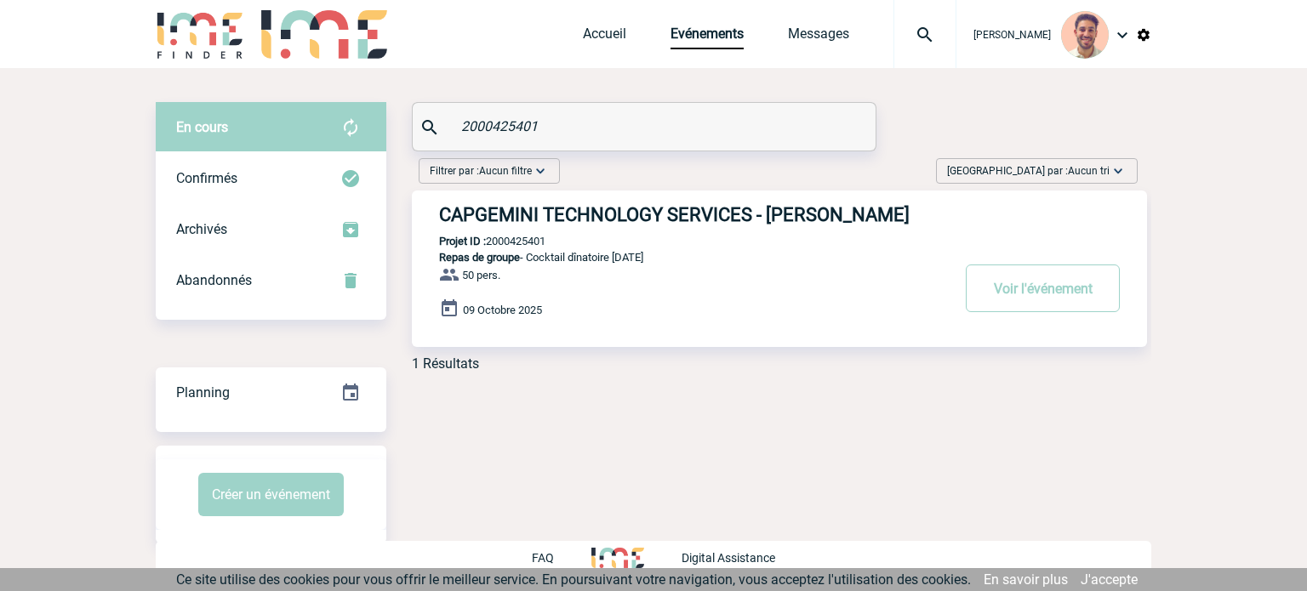
type input "2000425401"
click at [719, 217] on h3 "CAPGEMINI TECHNOLOGY SERVICES - Anne-Marie AZCUENAGA" at bounding box center [694, 214] width 510 height 21
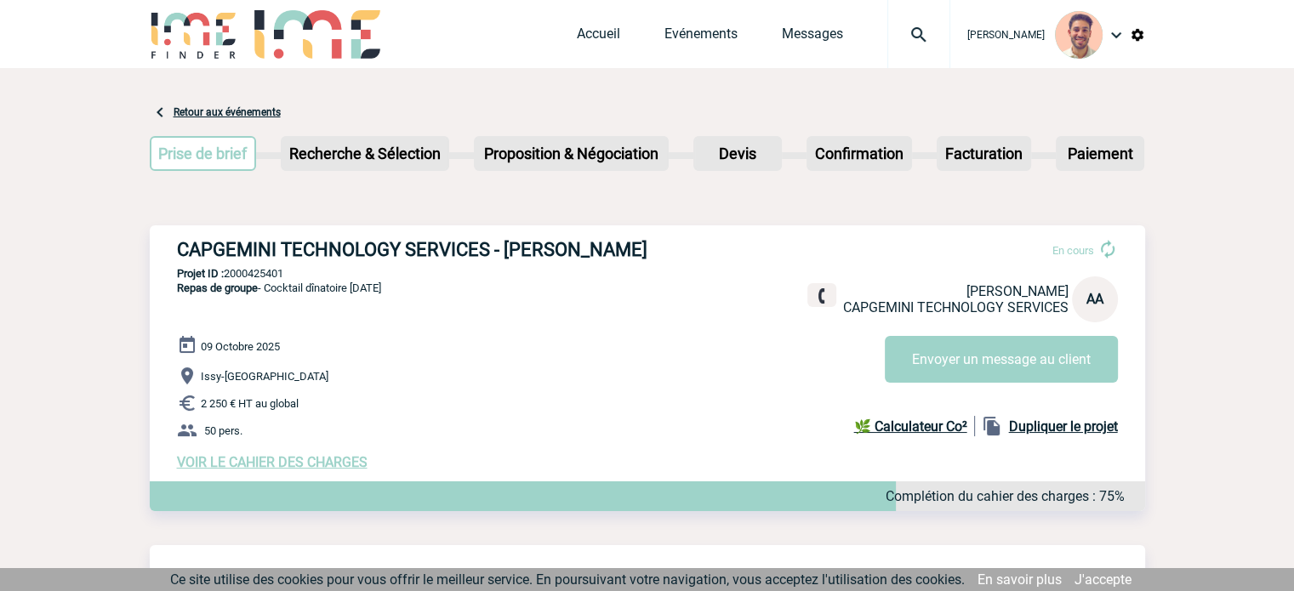
drag, startPoint x: 180, startPoint y: 250, endPoint x: 309, endPoint y: 267, distance: 130.4
click at [309, 260] on h3 "CAPGEMINI TECHNOLOGY SERVICES - [PERSON_NAME]" at bounding box center [432, 249] width 510 height 21
copy h3 "CAPGEMINI TECHNOLOGY SERVICES - [PERSON_NAME]"
drag, startPoint x: 297, startPoint y: 287, endPoint x: 227, endPoint y: 292, distance: 70.0
click at [227, 292] on div "CAPGEMINI TECHNOLOGY SERVICES - [PERSON_NAME] En cours [PERSON_NAME] CAPGEMINI …" at bounding box center [647, 354] width 995 height 259
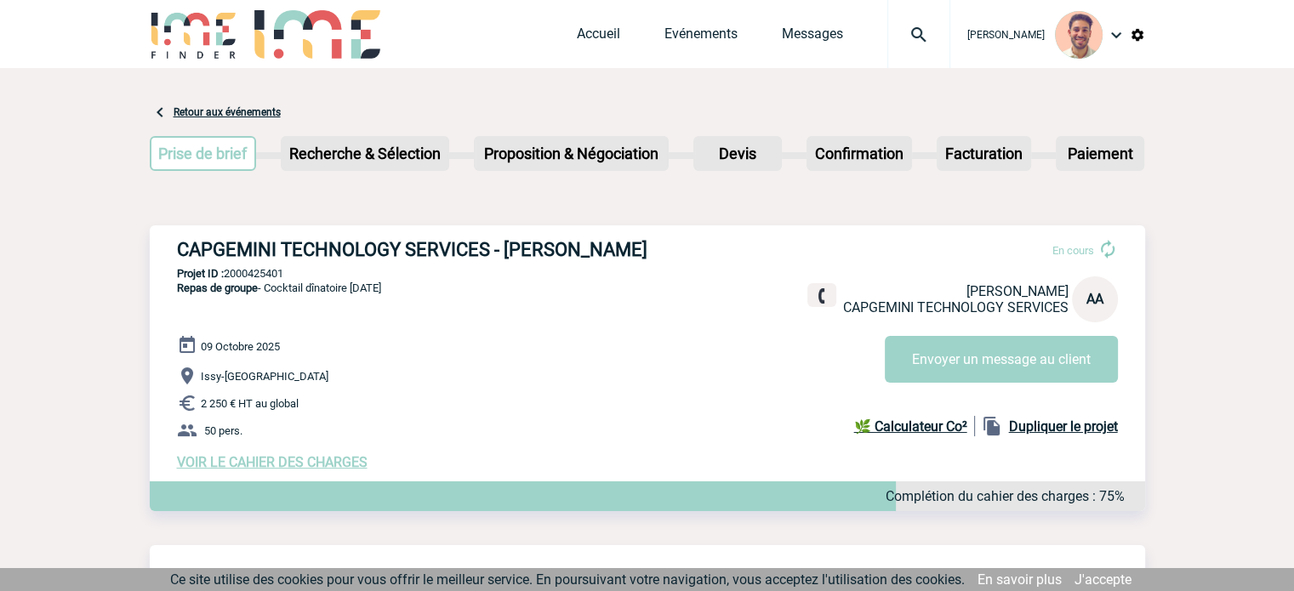
copy p "2000425401"
click at [694, 30] on link "Evénements" at bounding box center [700, 38] width 73 height 24
drag, startPoint x: 240, startPoint y: 301, endPoint x: 226, endPoint y: 299, distance: 13.7
click at [226, 299] on div "CAPGEMINI TECHNOLOGY SERVICES - [PERSON_NAME] En cours [PERSON_NAME] CAPGEMINI …" at bounding box center [647, 354] width 995 height 259
copy p "2000425401"
